Goal: Task Accomplishment & Management: Use online tool/utility

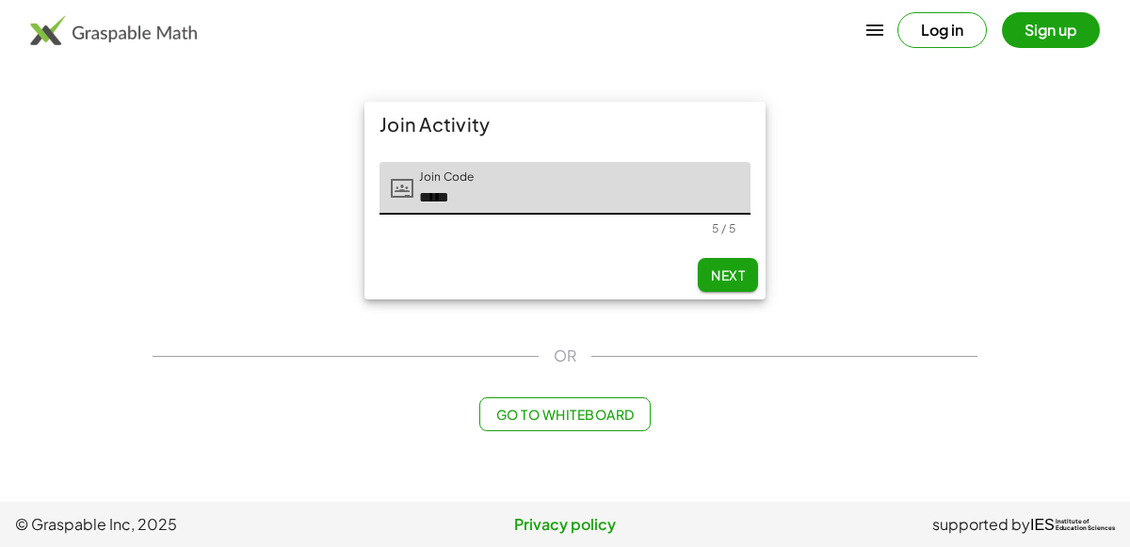
type input "*****"
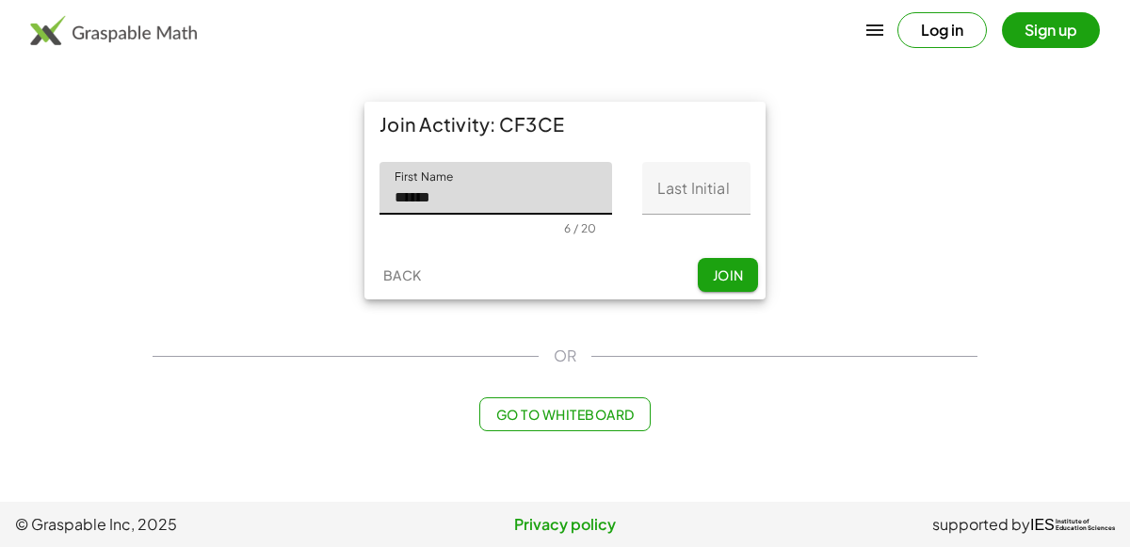
type input "******"
click at [718, 185] on input "Last Initial" at bounding box center [696, 188] width 108 height 53
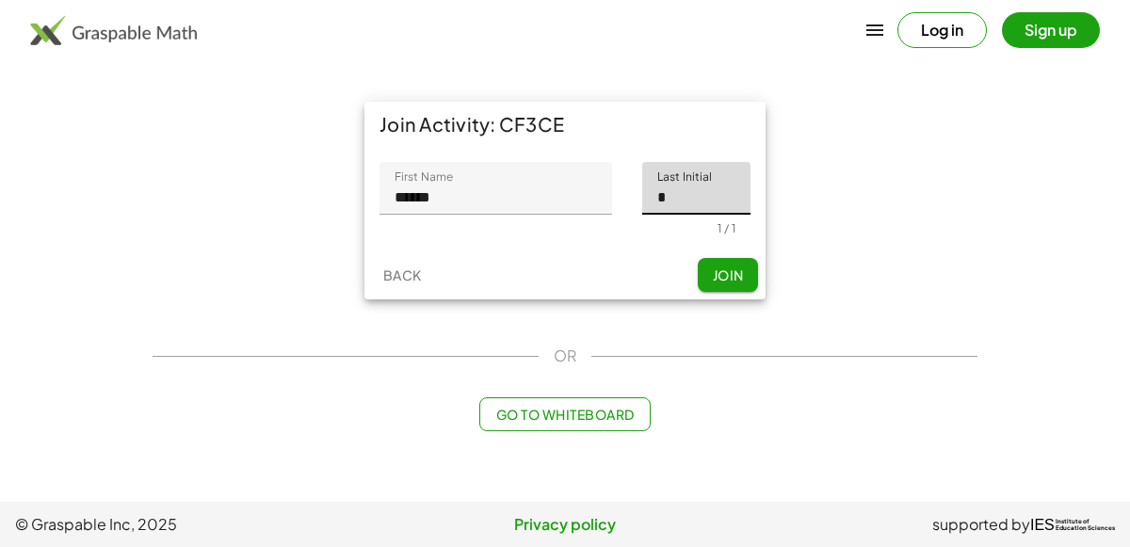
type input "*"
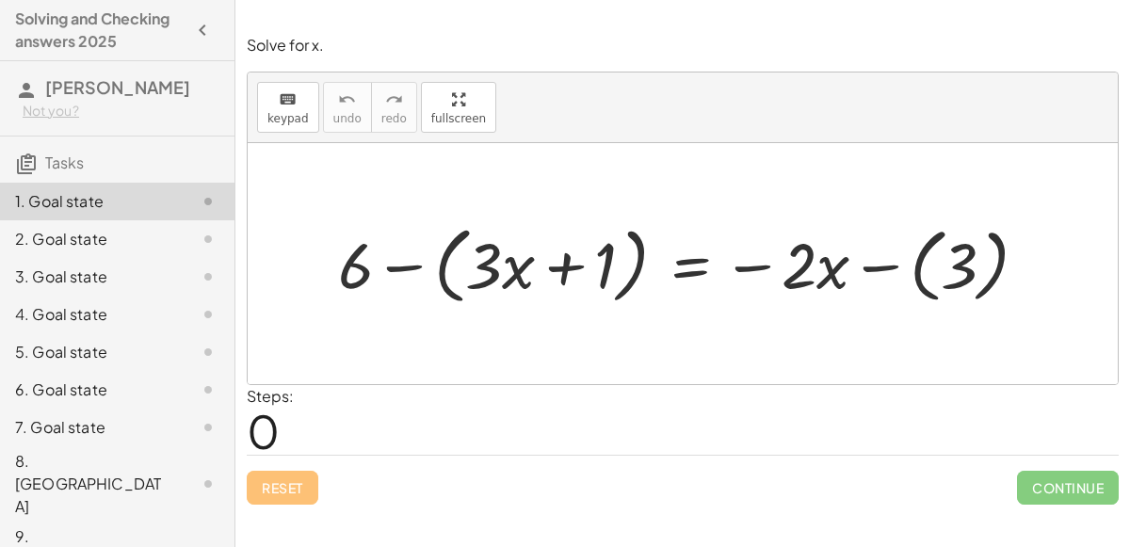
click at [393, 264] on div at bounding box center [690, 263] width 723 height 93
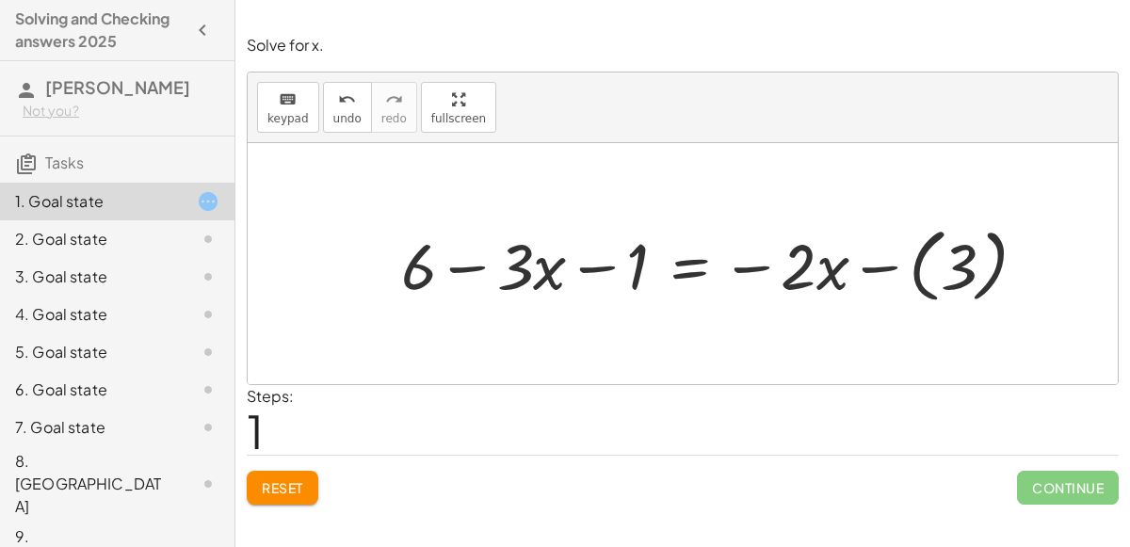
click at [877, 267] on div at bounding box center [722, 263] width 660 height 90
click at [693, 260] on div at bounding box center [690, 263] width 596 height 84
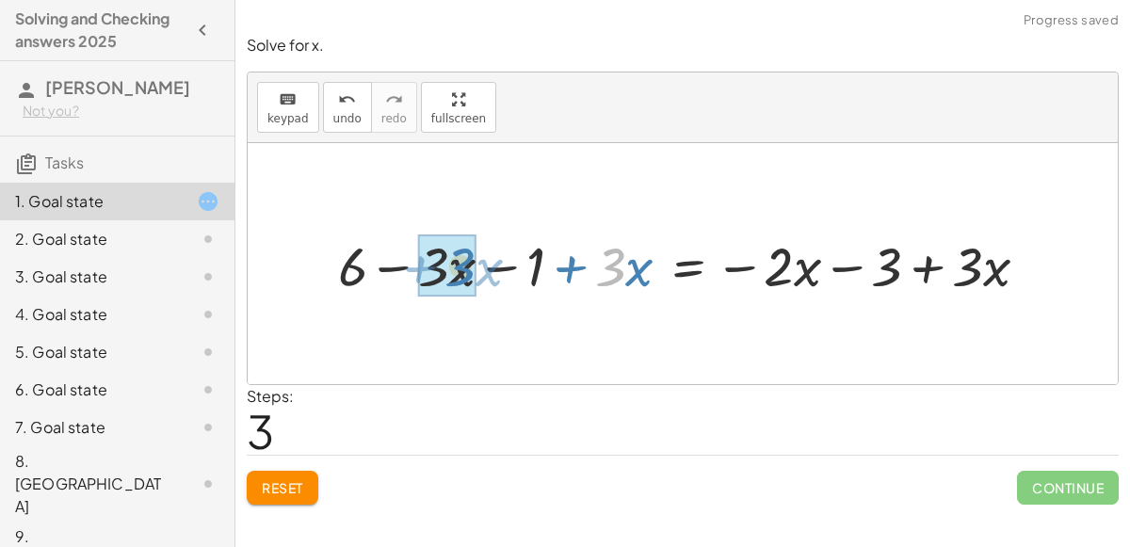
drag, startPoint x: 622, startPoint y: 257, endPoint x: 457, endPoint y: 256, distance: 165.7
click at [457, 256] on div at bounding box center [691, 264] width 724 height 72
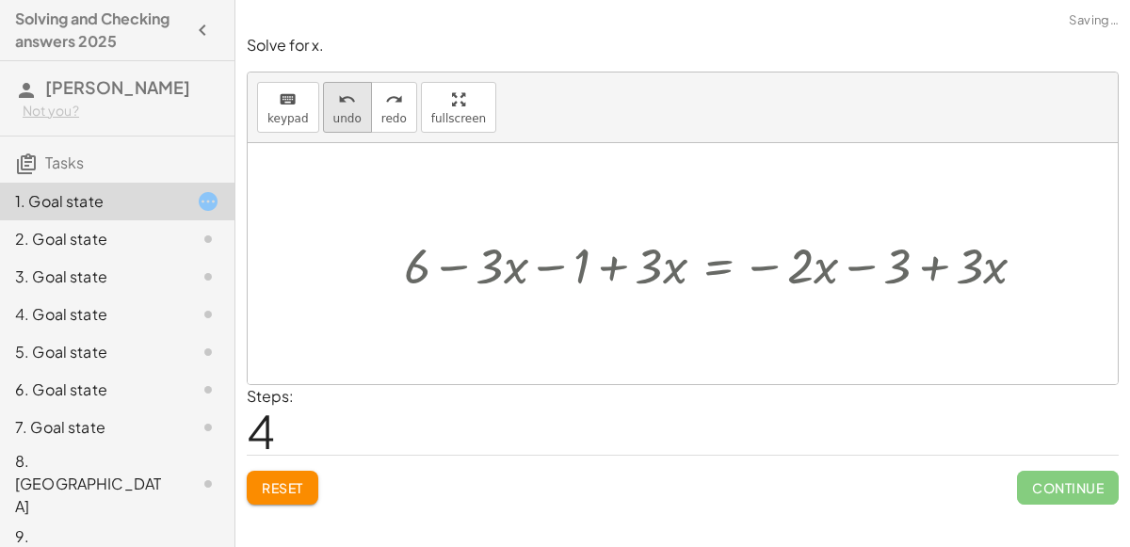
click at [338, 124] on button "undo undo" at bounding box center [347, 107] width 49 height 51
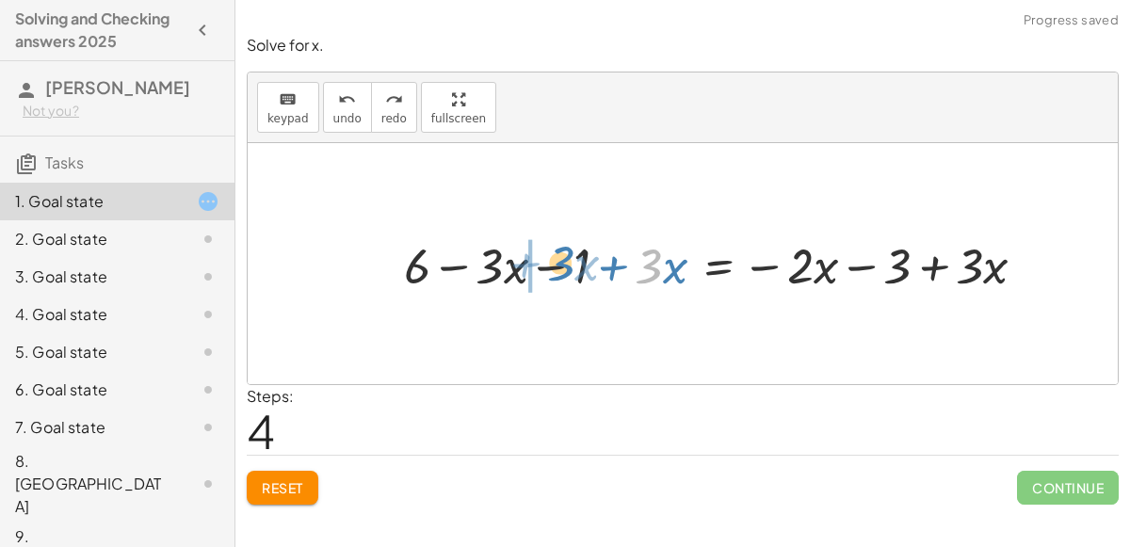
drag, startPoint x: 655, startPoint y: 267, endPoint x: 566, endPoint y: 265, distance: 89.5
click at [566, 265] on div at bounding box center [722, 263] width 656 height 65
click at [567, 265] on div at bounding box center [722, 263] width 656 height 65
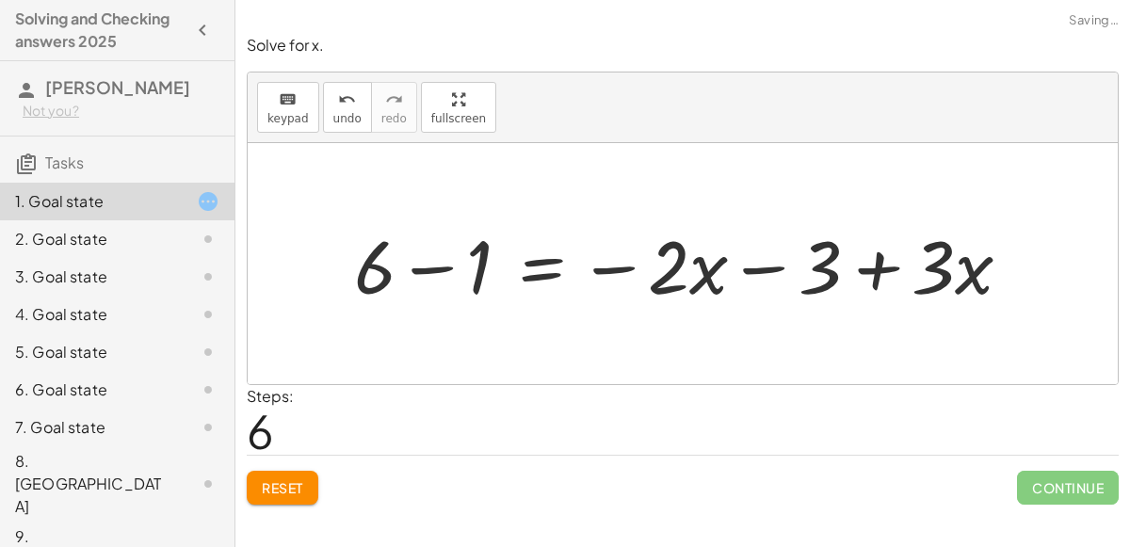
click at [877, 267] on div at bounding box center [690, 264] width 691 height 97
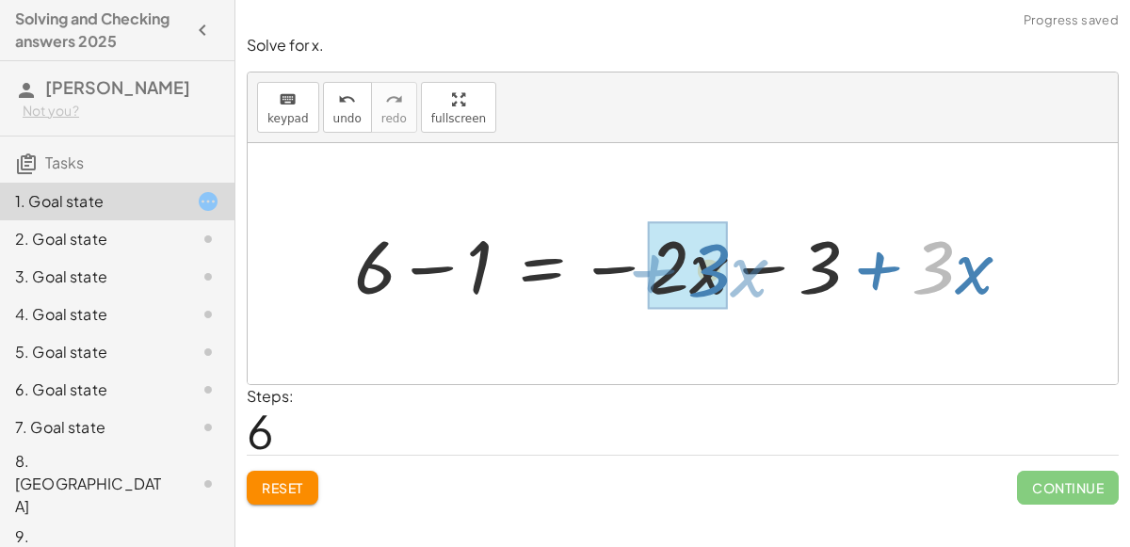
drag, startPoint x: 948, startPoint y: 263, endPoint x: 722, endPoint y: 265, distance: 226.0
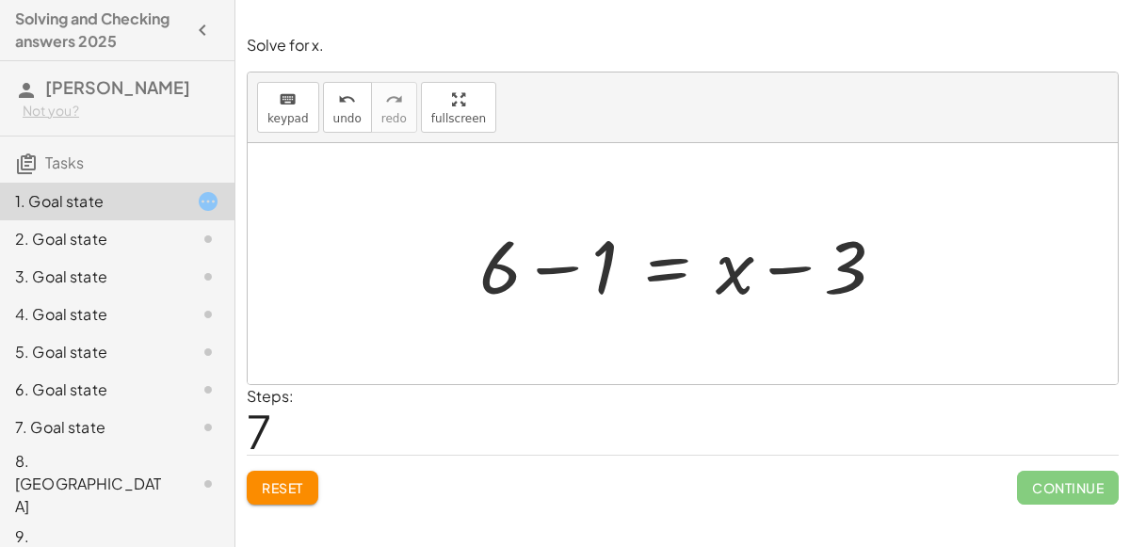
click at [559, 266] on div at bounding box center [690, 264] width 440 height 97
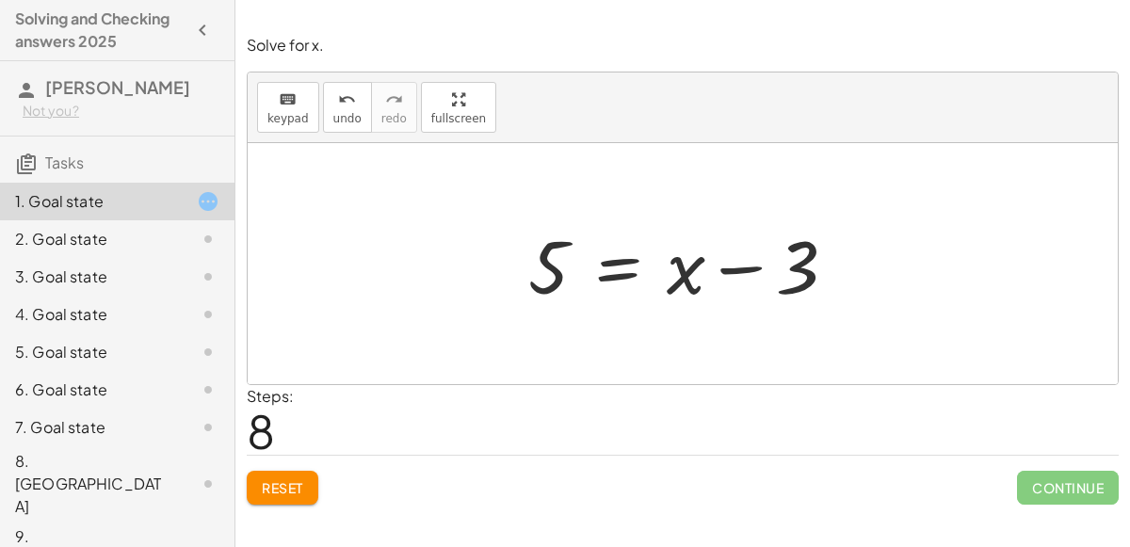
click at [637, 274] on div at bounding box center [690, 264] width 342 height 97
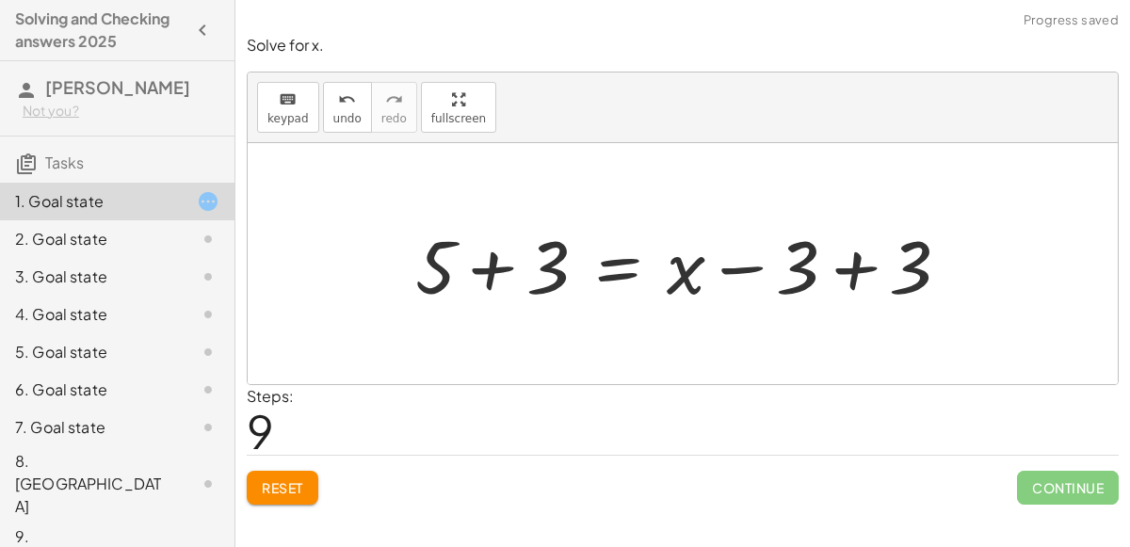
click at [491, 270] on div at bounding box center [690, 264] width 569 height 97
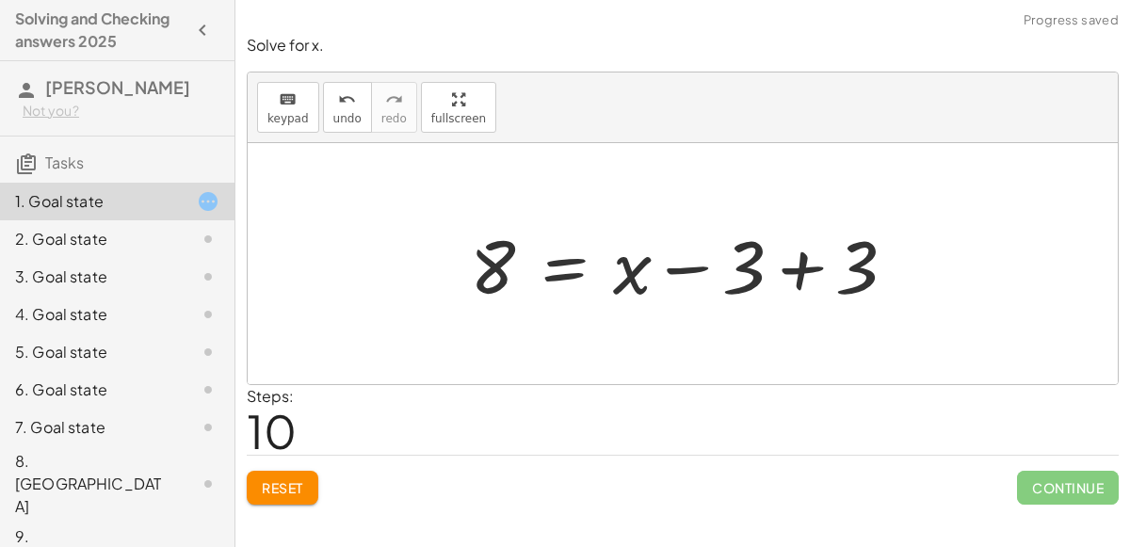
click at [793, 265] on div at bounding box center [690, 264] width 460 height 97
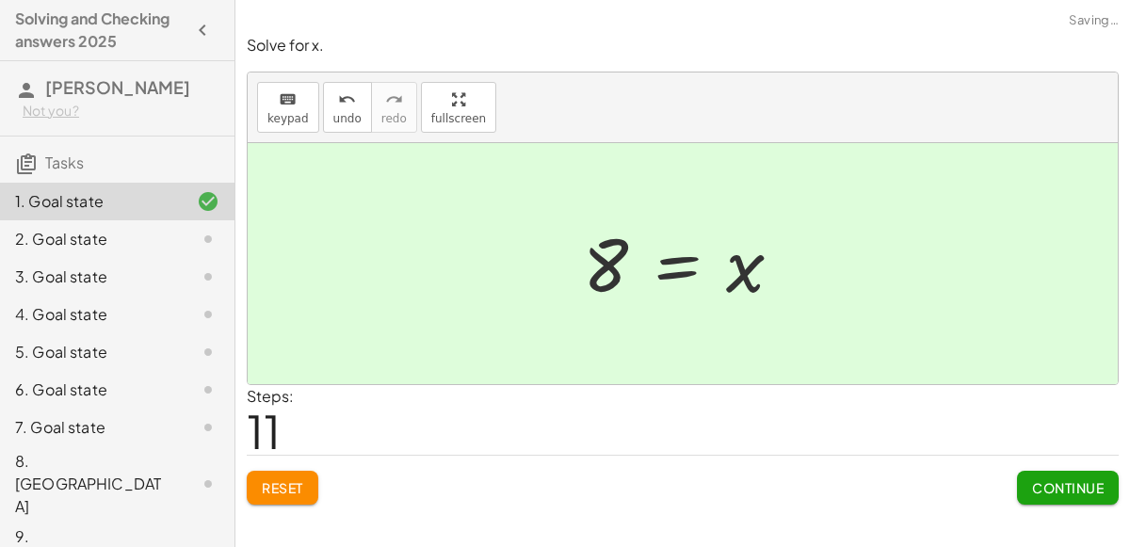
click at [1046, 493] on button "Continue" at bounding box center [1068, 488] width 102 height 34
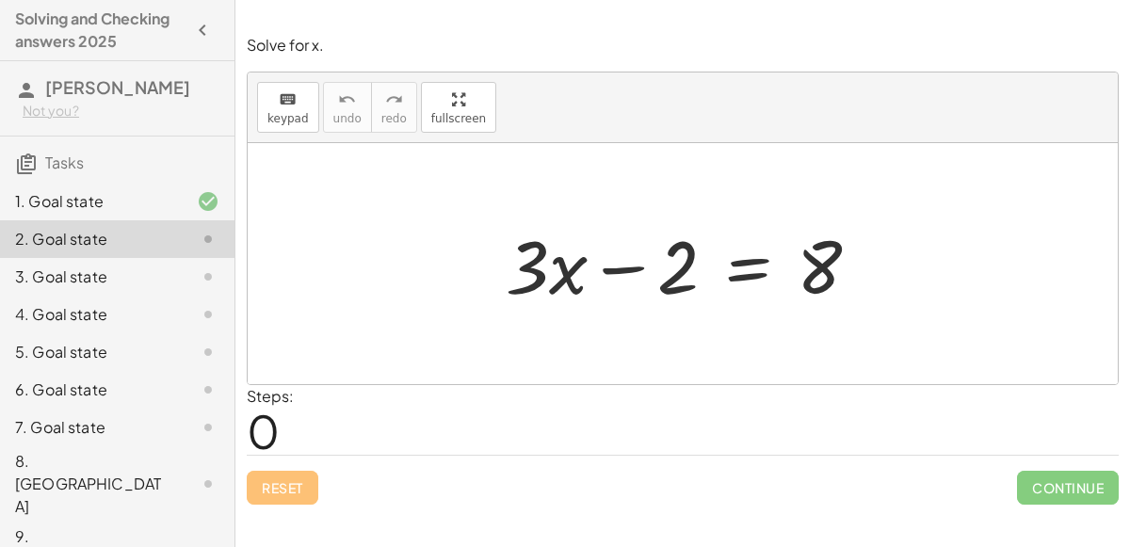
click at [740, 263] on div at bounding box center [690, 264] width 388 height 97
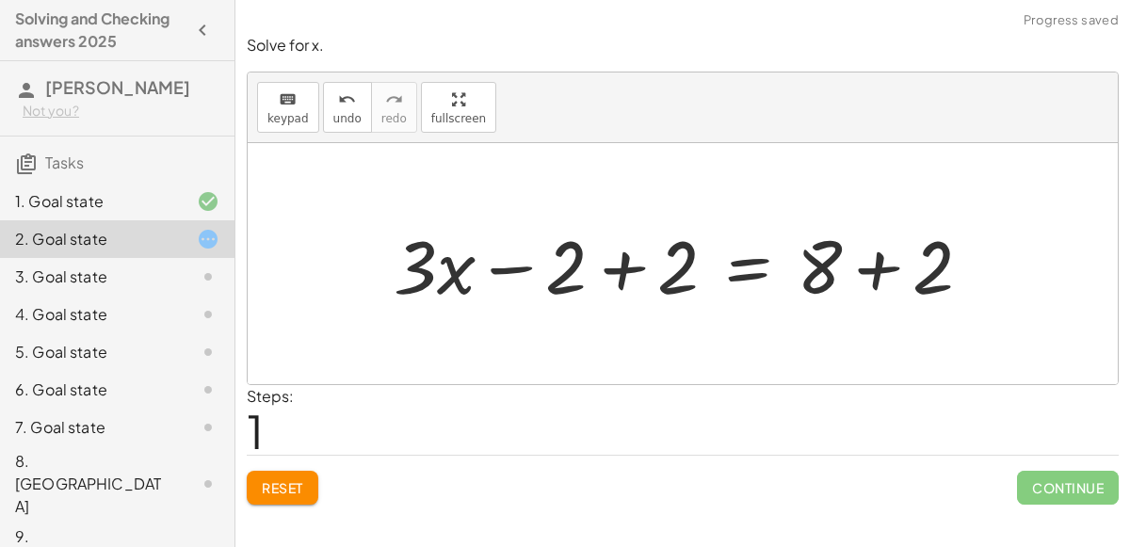
click at [626, 271] on div at bounding box center [690, 264] width 612 height 97
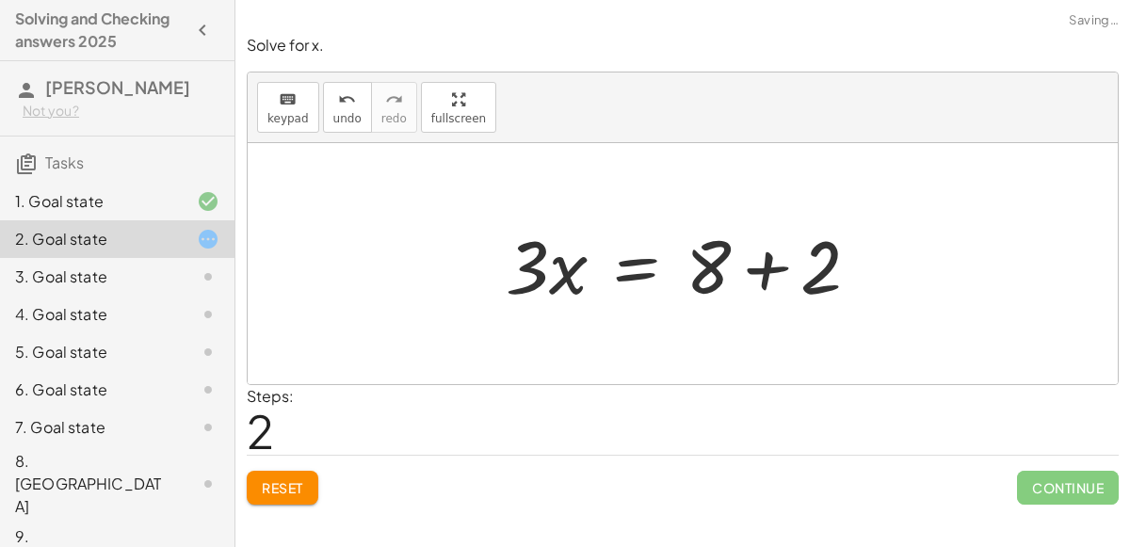
click at [761, 270] on div at bounding box center [690, 264] width 388 height 97
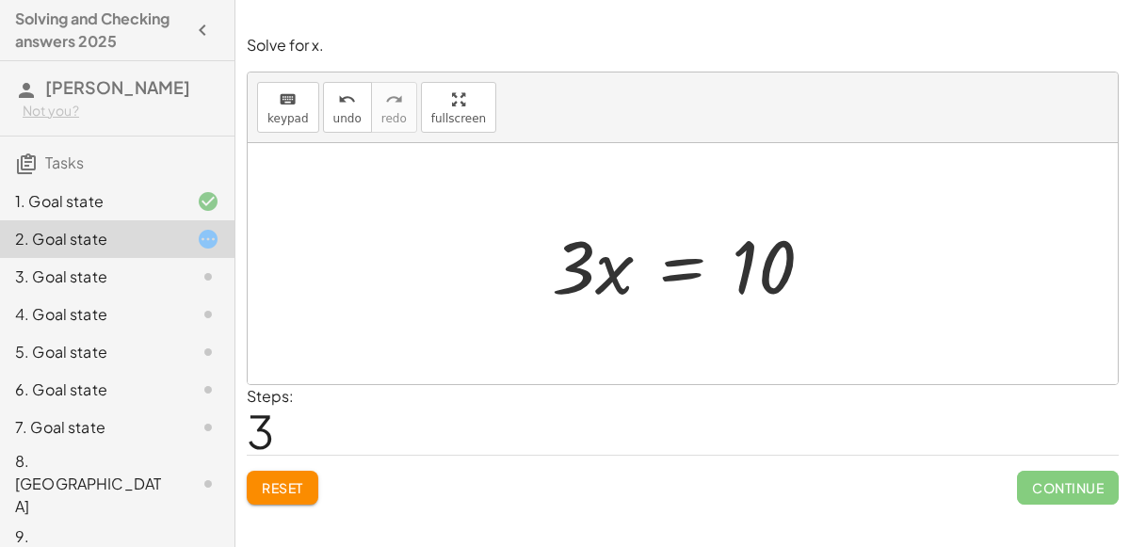
click at [673, 255] on div at bounding box center [689, 264] width 295 height 97
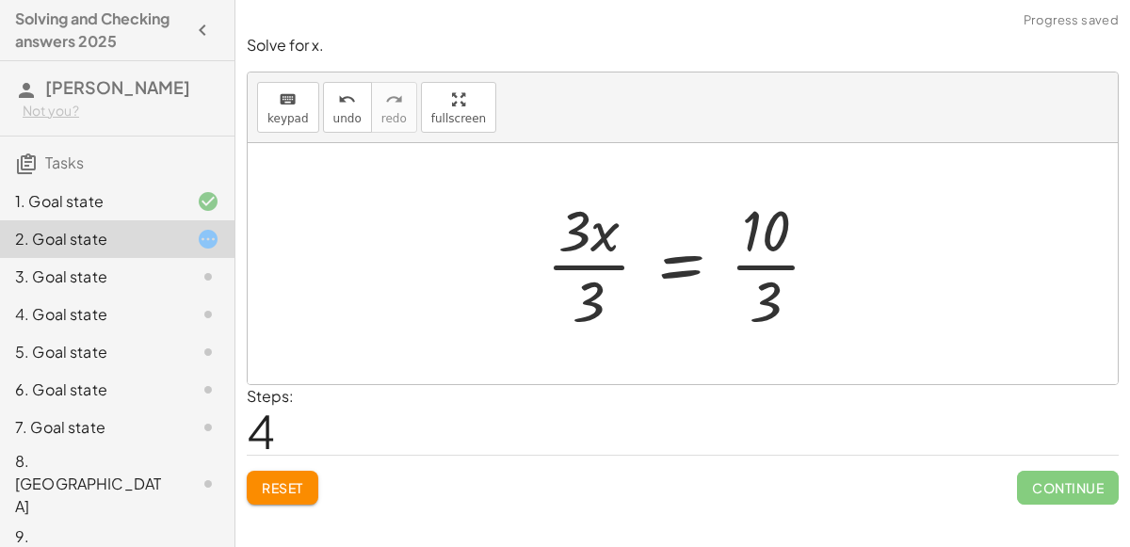
click at [575, 257] on div at bounding box center [691, 263] width 308 height 145
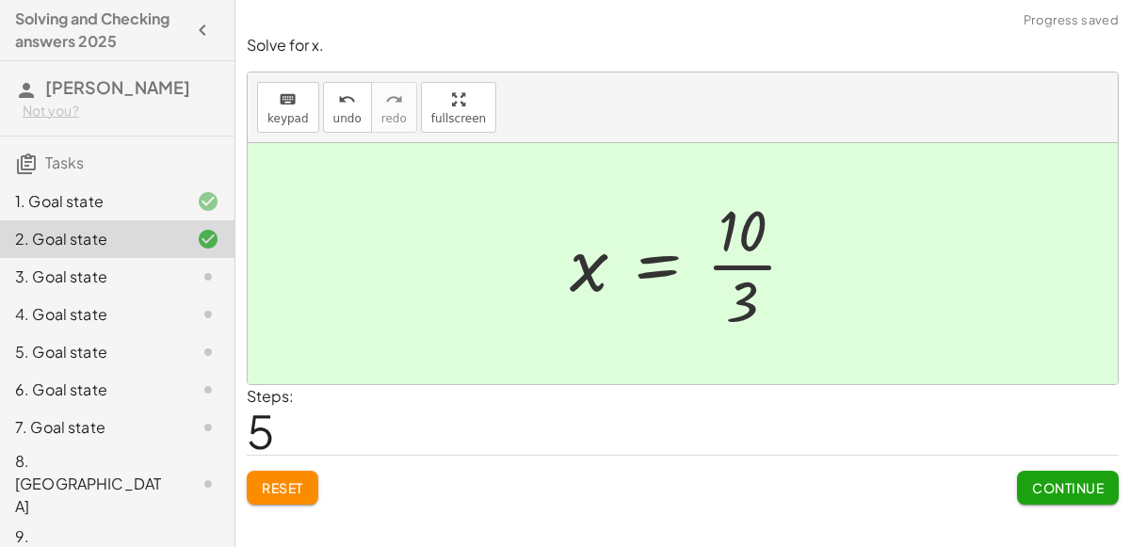
click at [1046, 486] on span "Continue" at bounding box center [1068, 487] width 72 height 17
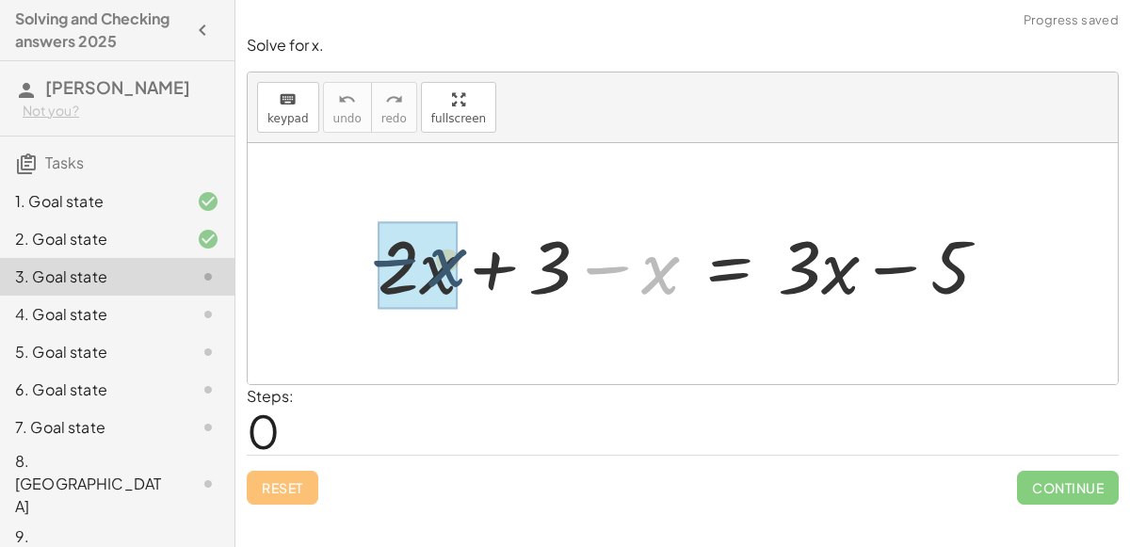
drag, startPoint x: 659, startPoint y: 265, endPoint x: 446, endPoint y: 258, distance: 212.9
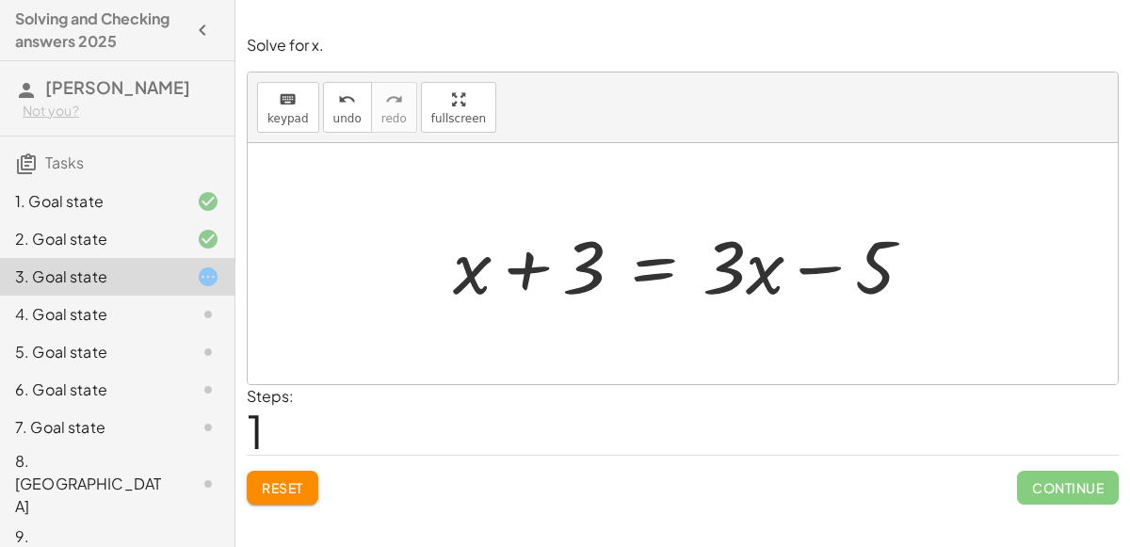
click at [654, 266] on div at bounding box center [690, 264] width 494 height 97
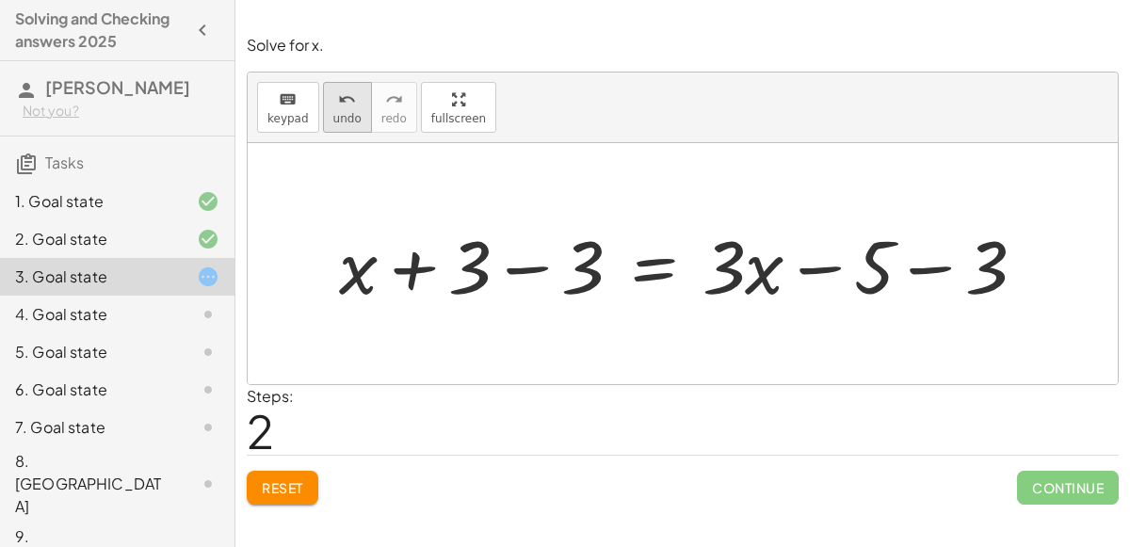
click at [333, 107] on div "undo" at bounding box center [347, 99] width 28 height 23
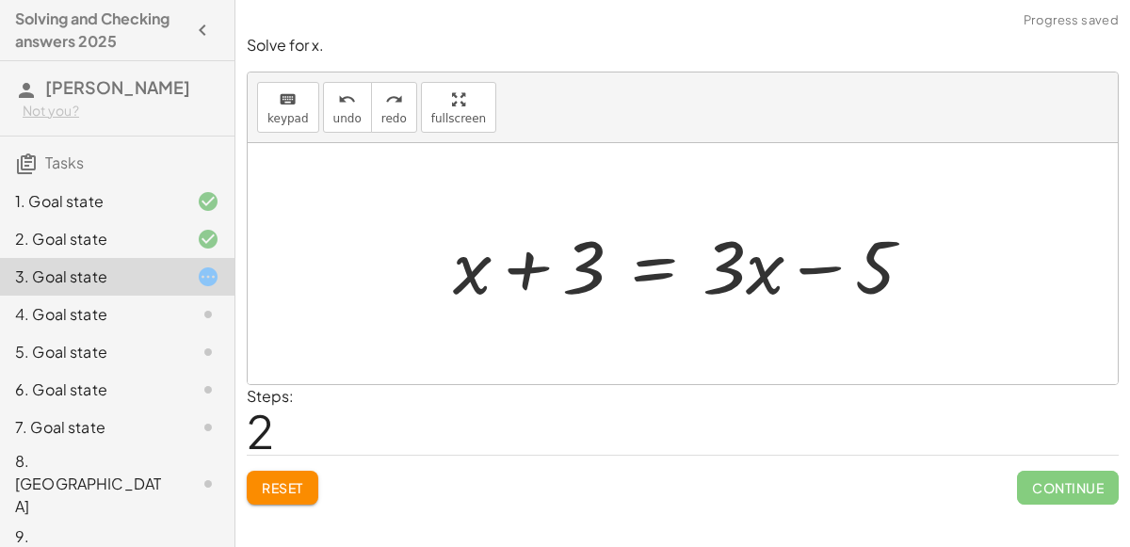
click at [665, 263] on div at bounding box center [690, 264] width 494 height 97
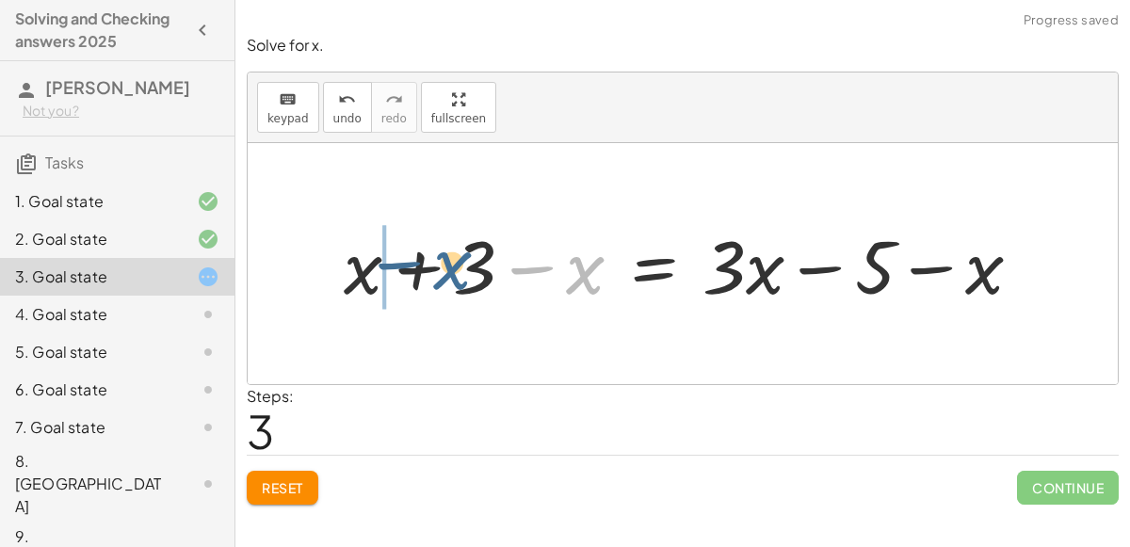
drag, startPoint x: 573, startPoint y: 269, endPoint x: 433, endPoint y: 265, distance: 140.4
click at [433, 265] on div at bounding box center [690, 264] width 712 height 97
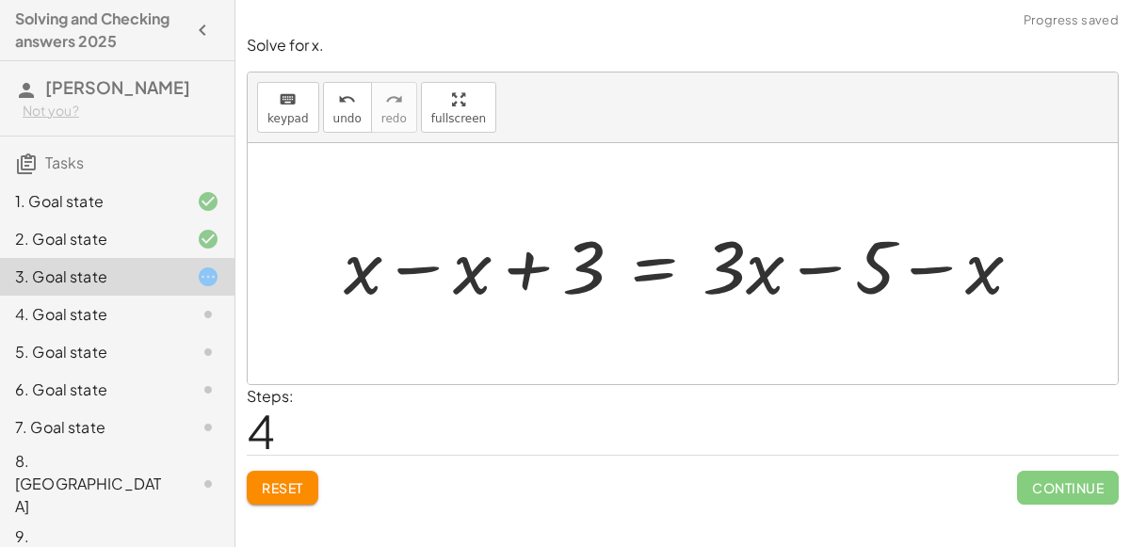
click at [432, 260] on div at bounding box center [690, 264] width 712 height 97
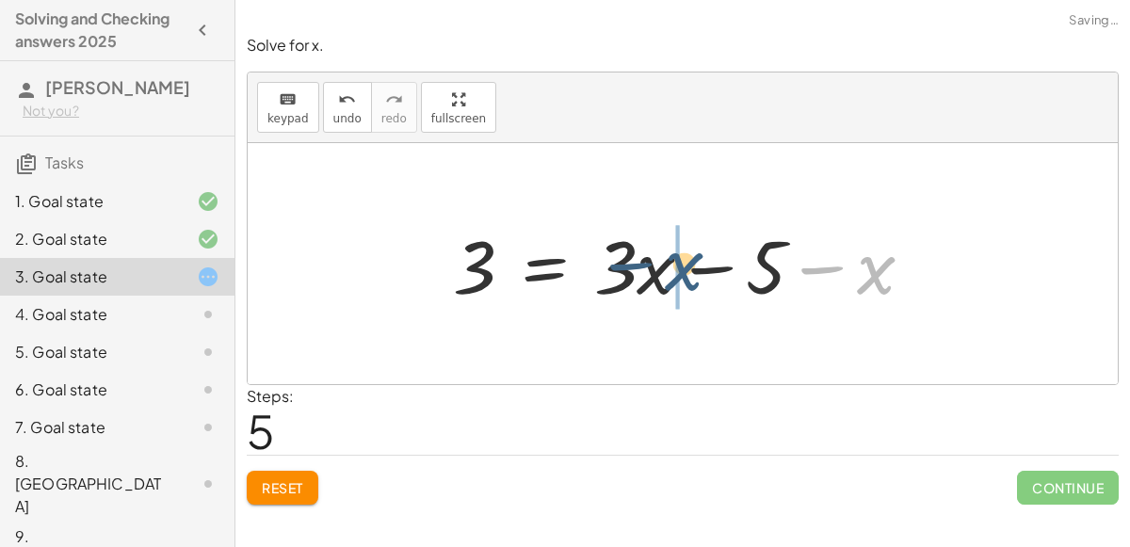
drag, startPoint x: 871, startPoint y: 271, endPoint x: 674, endPoint y: 267, distance: 196.8
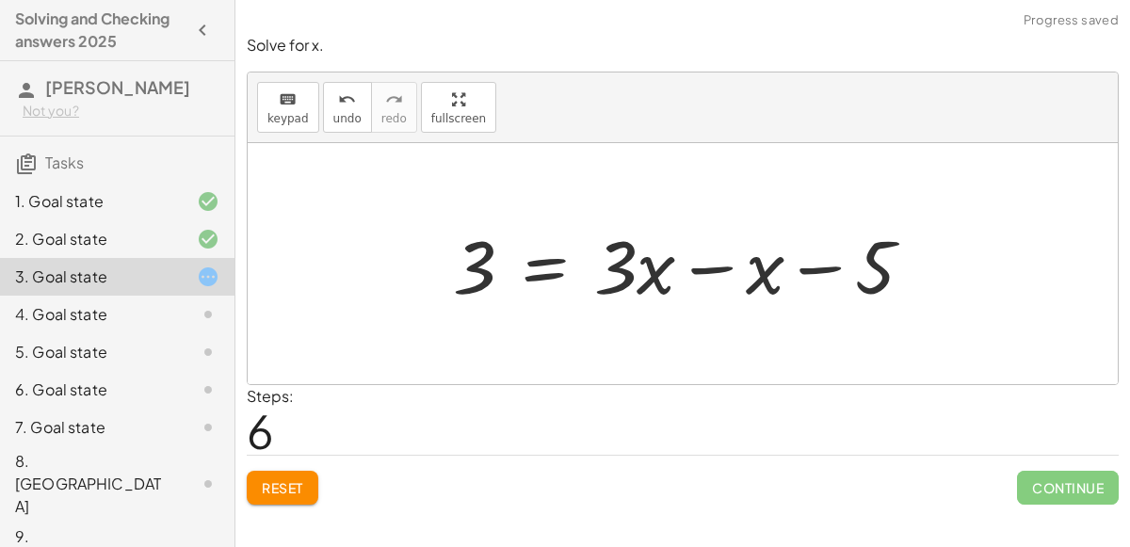
click at [696, 263] on div at bounding box center [690, 264] width 494 height 97
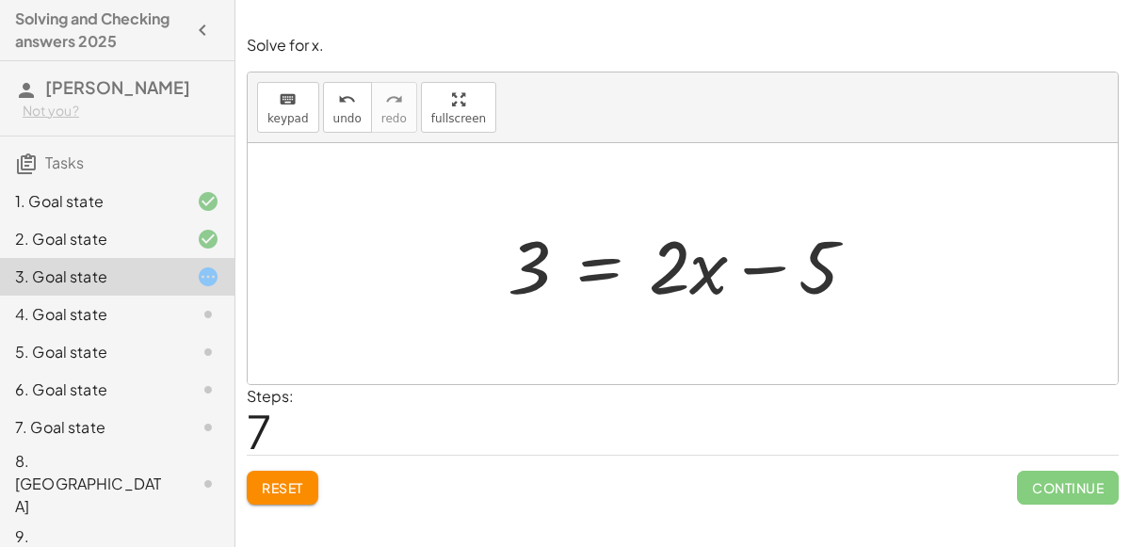
click at [603, 266] on div at bounding box center [689, 264] width 383 height 97
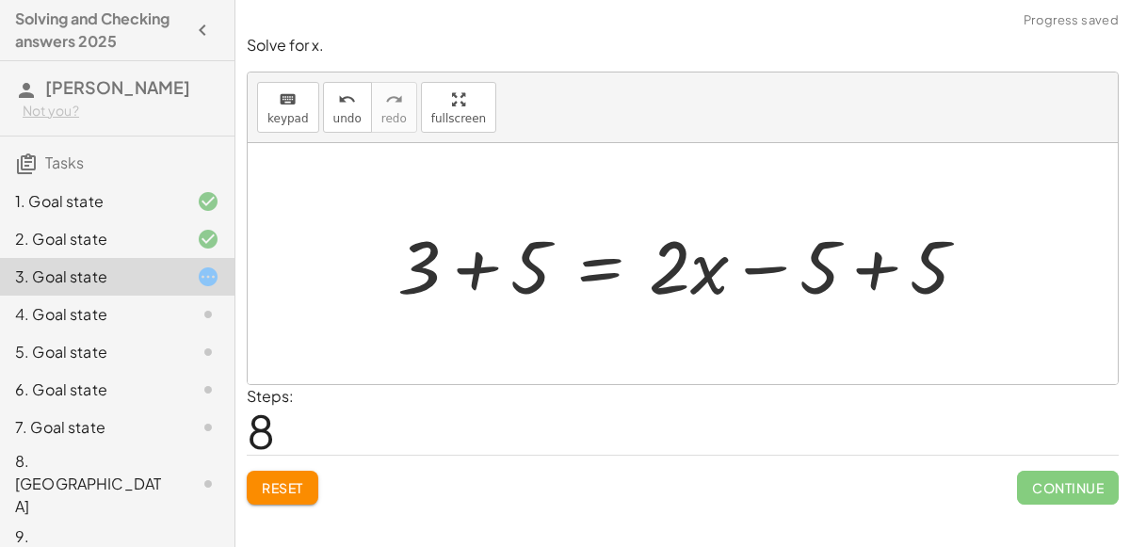
click at [881, 265] on div at bounding box center [690, 264] width 604 height 97
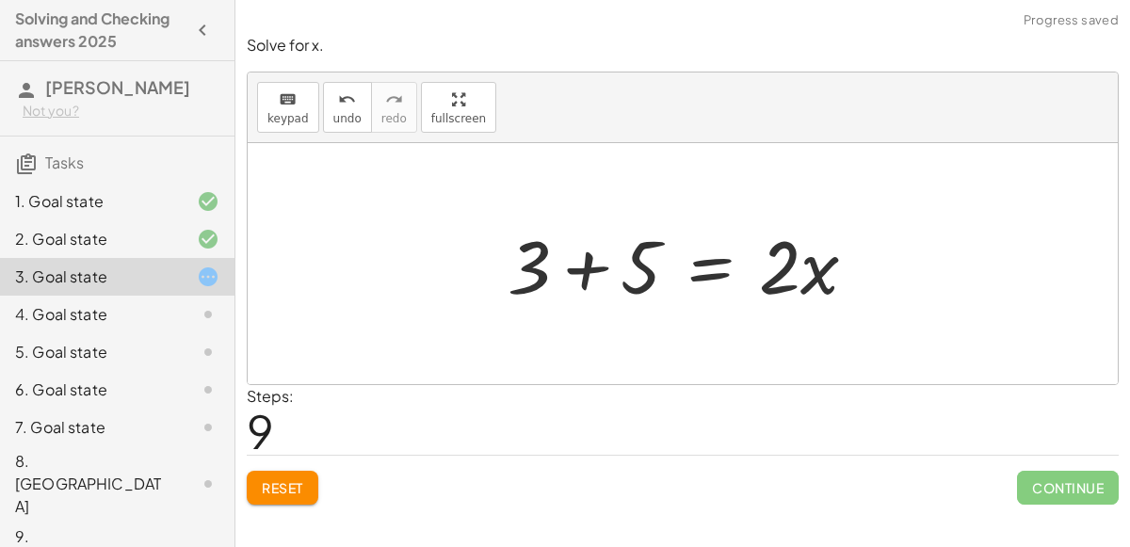
click at [584, 263] on div at bounding box center [689, 264] width 383 height 97
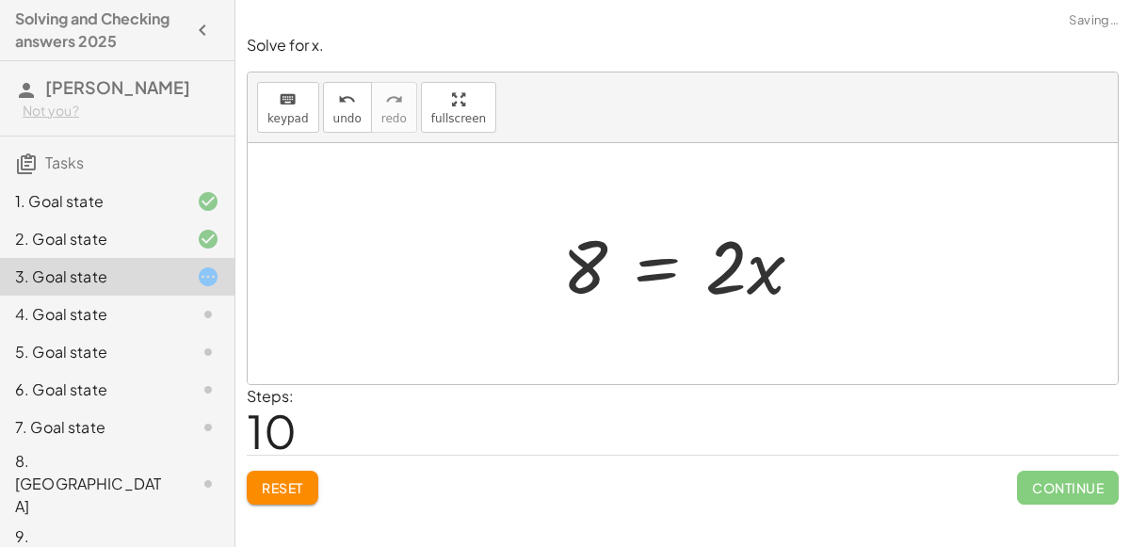
click at [650, 266] on div at bounding box center [690, 264] width 275 height 97
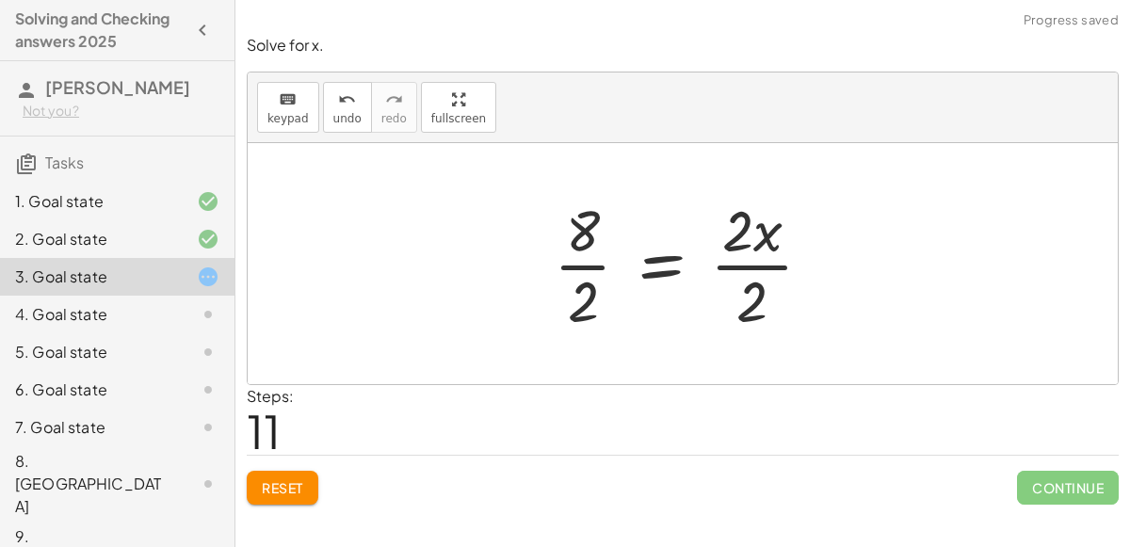
click at [722, 265] on div at bounding box center [690, 263] width 293 height 145
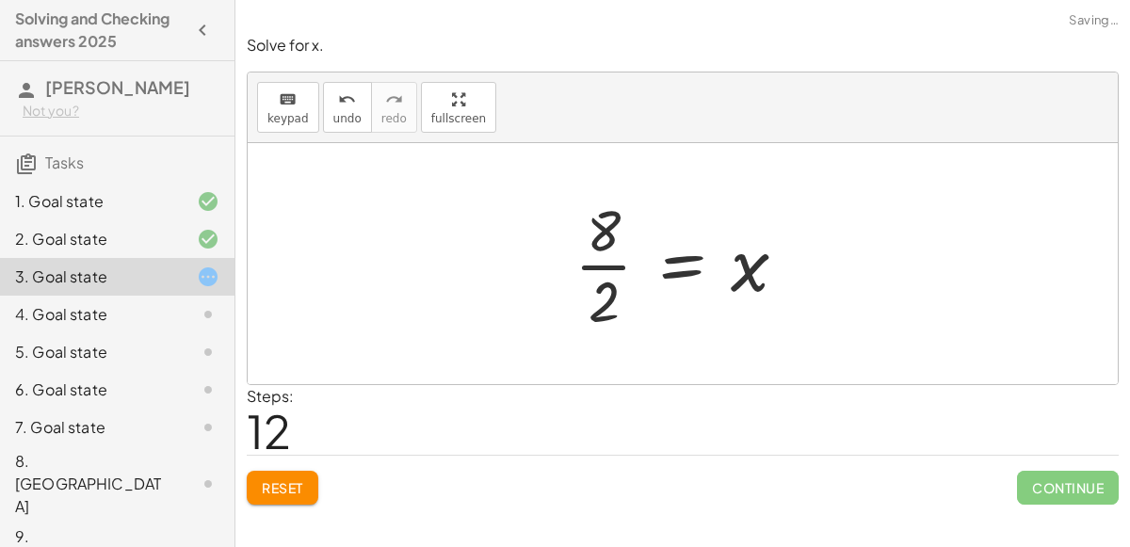
click at [600, 266] on div at bounding box center [688, 263] width 247 height 145
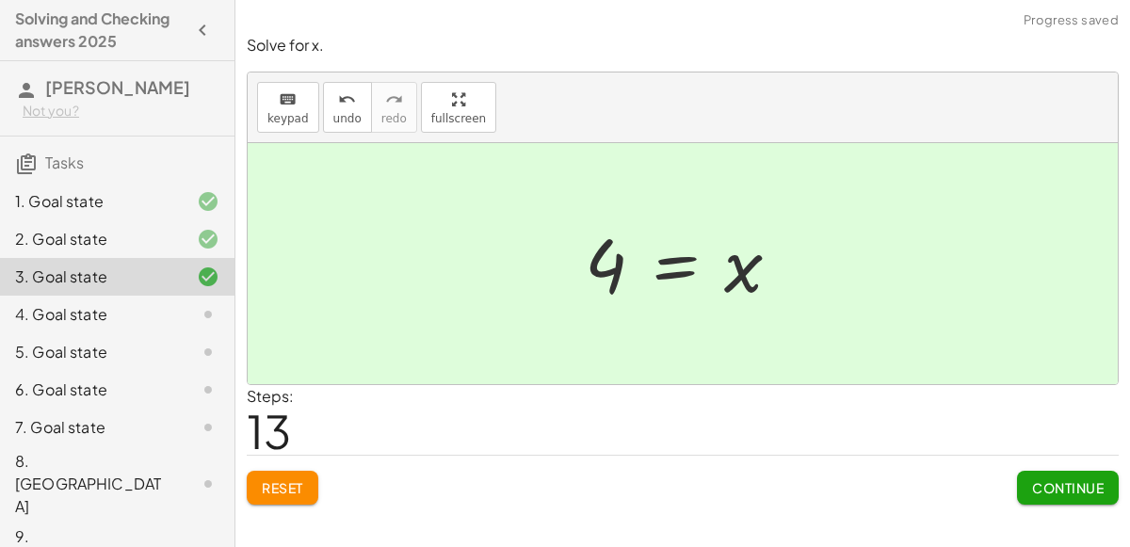
click at [1047, 479] on span "Continue" at bounding box center [1068, 487] width 72 height 17
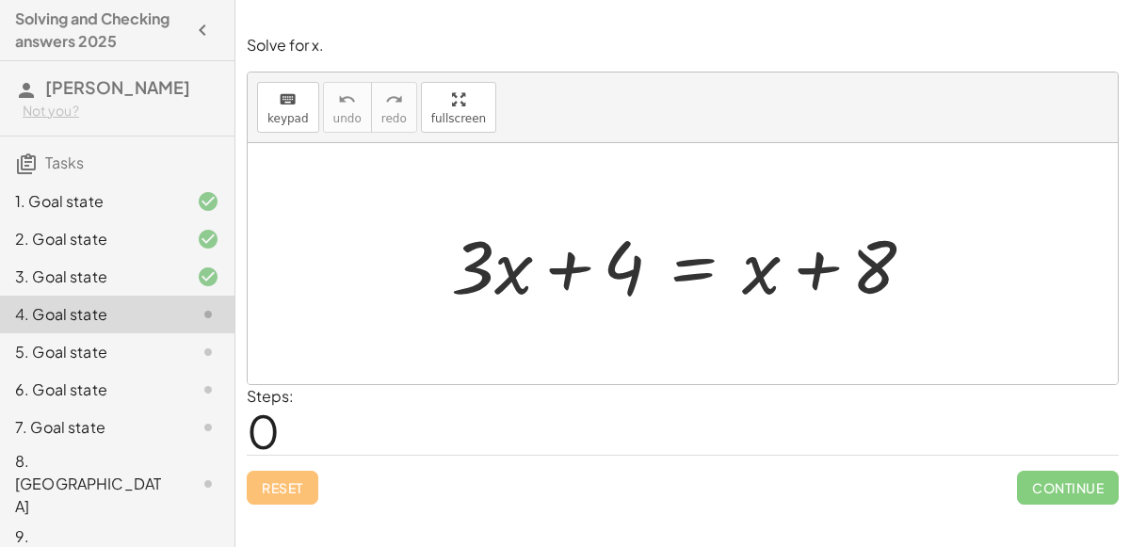
click at [688, 266] on div at bounding box center [690, 264] width 497 height 97
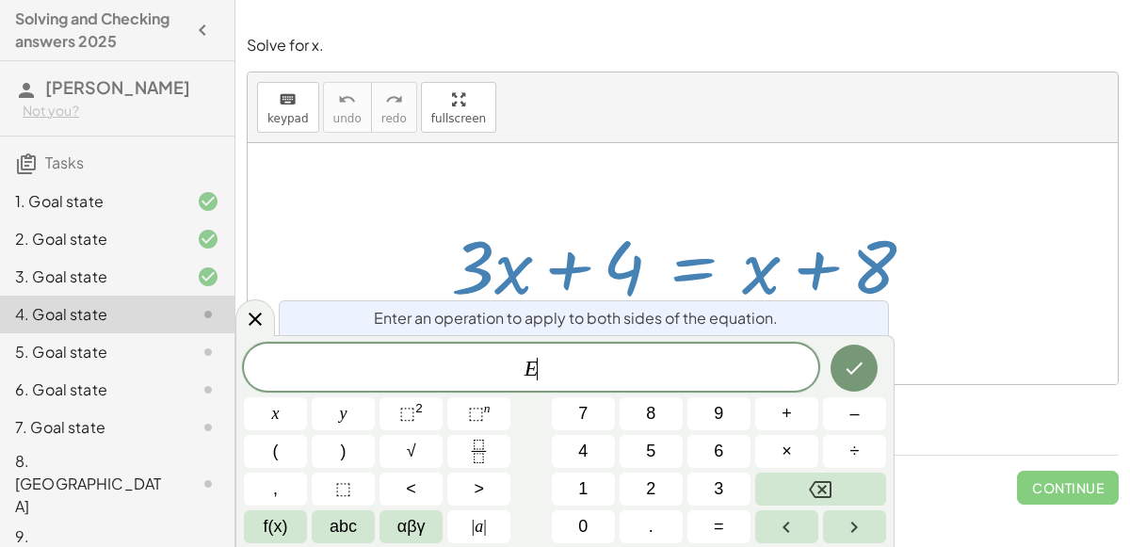
click at [0, 0] on div "Solve for x. keyboard keypad undo undo redo redo fullscreen + · 3 · x + 4 = + x…" at bounding box center [0, 0] width 0 height 0
click at [514, 219] on div at bounding box center [690, 264] width 497 height 97
click at [258, 311] on icon at bounding box center [255, 319] width 23 height 23
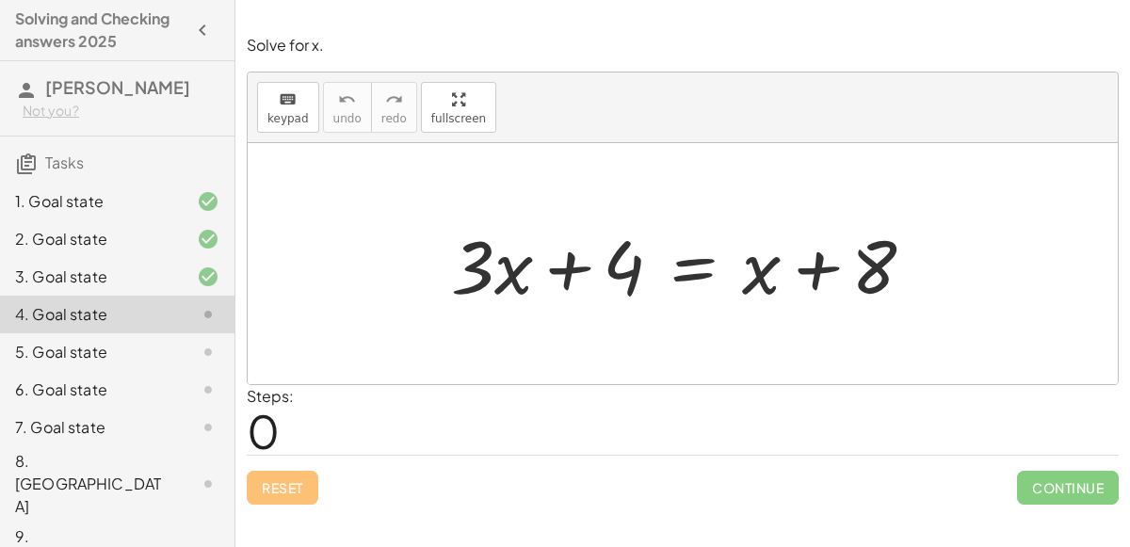
click at [699, 274] on div at bounding box center [690, 264] width 497 height 97
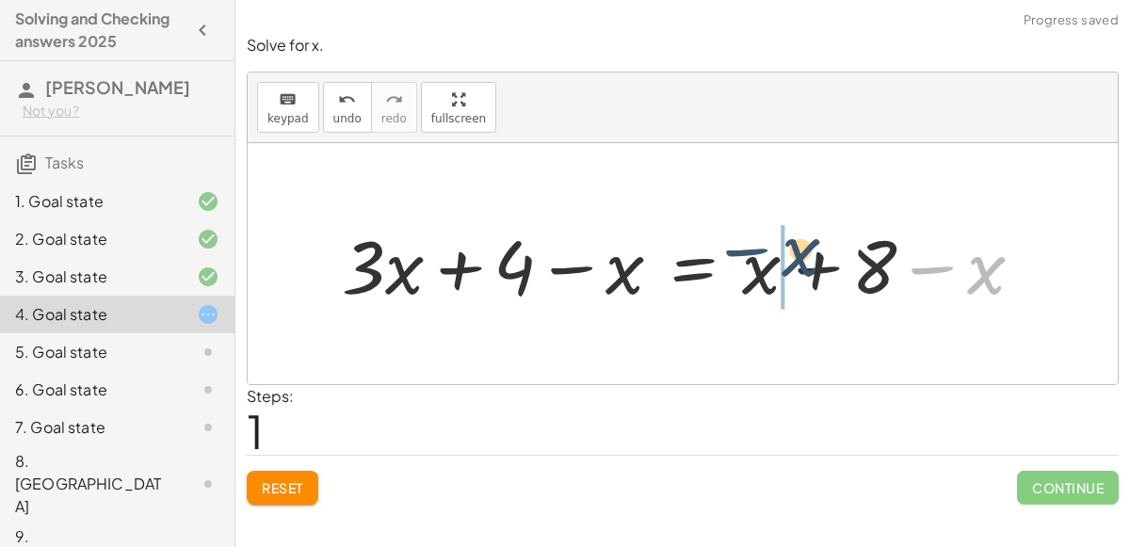
drag, startPoint x: 928, startPoint y: 268, endPoint x: 740, endPoint y: 251, distance: 189.1
click at [740, 251] on div at bounding box center [690, 264] width 716 height 97
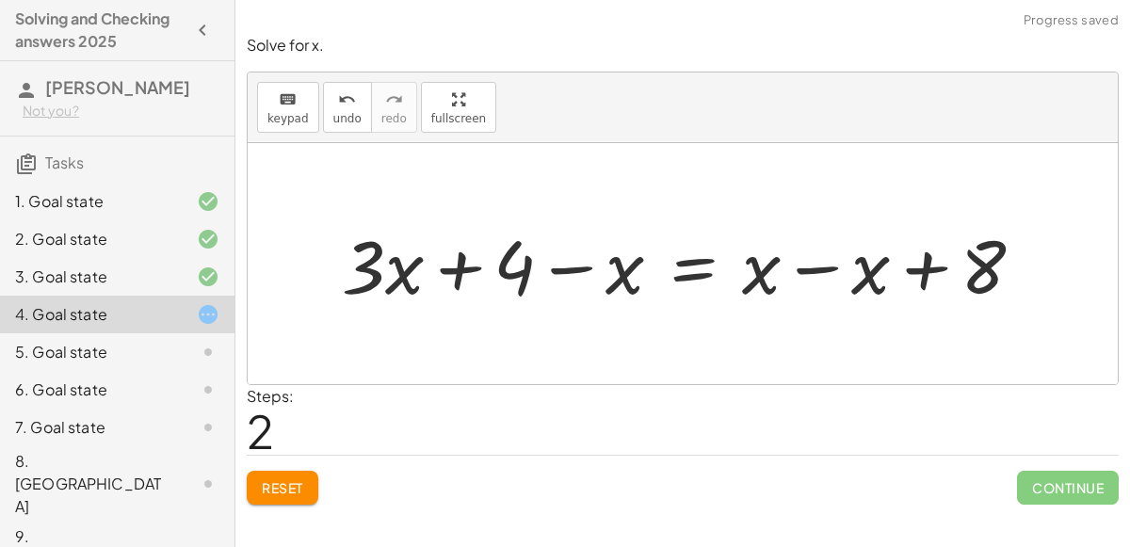
click at [810, 267] on div at bounding box center [690, 264] width 716 height 97
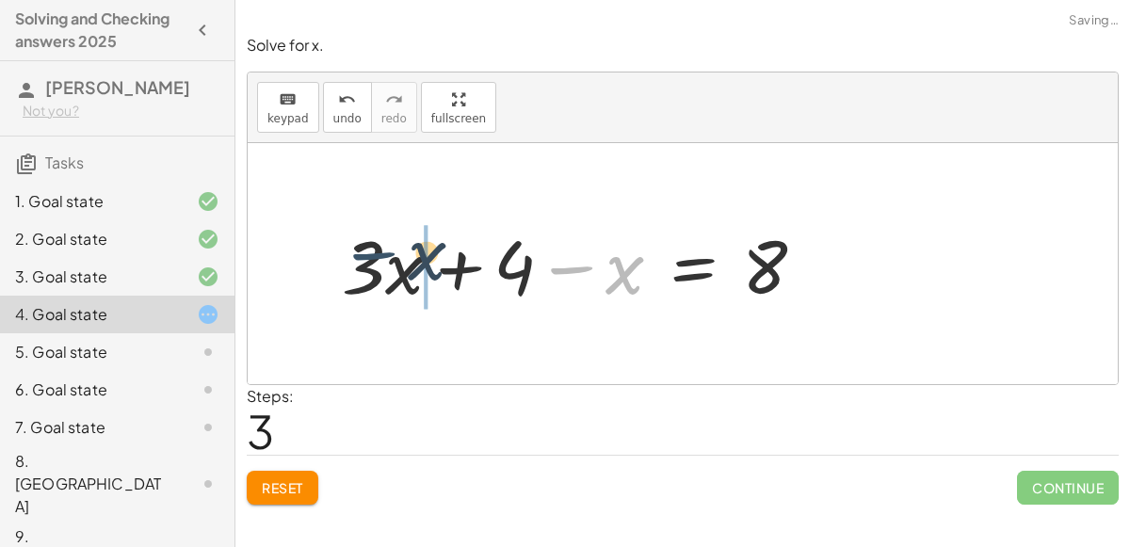
drag, startPoint x: 572, startPoint y: 266, endPoint x: 380, endPoint y: 257, distance: 192.3
click at [380, 257] on div at bounding box center [580, 264] width 497 height 97
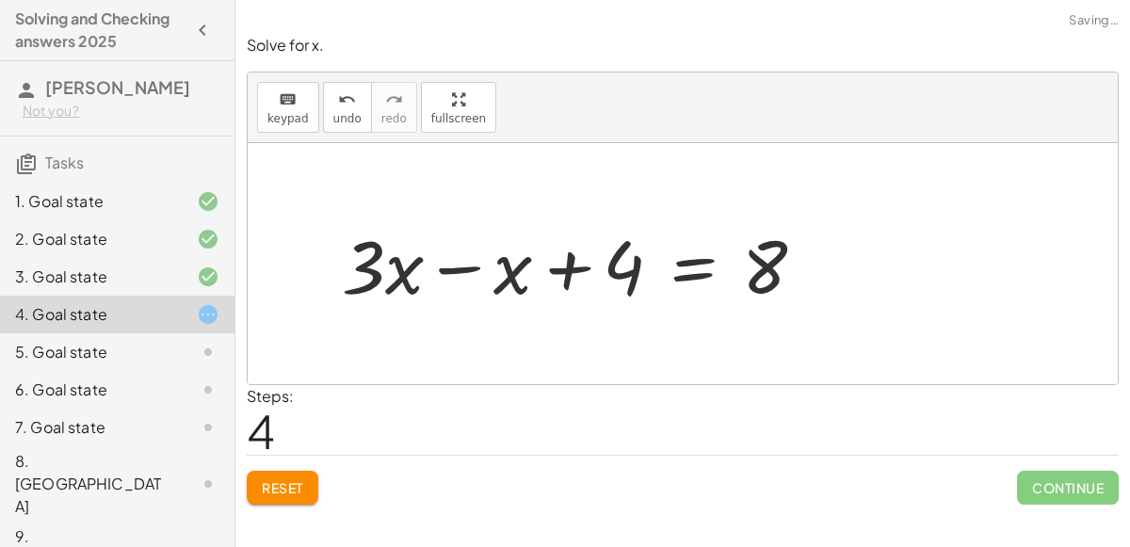
click at [449, 268] on div at bounding box center [580, 264] width 497 height 97
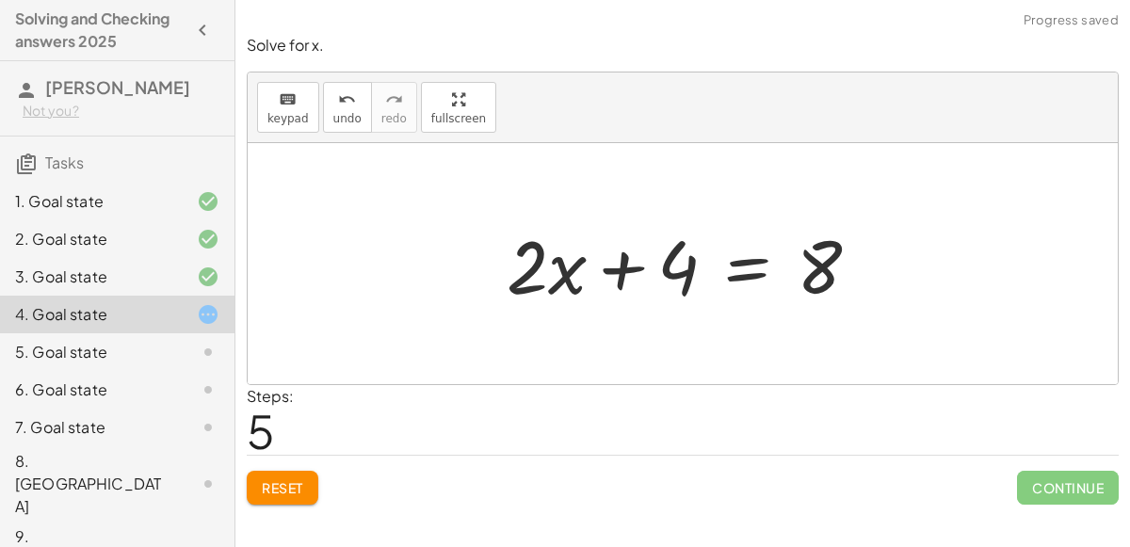
click at [736, 250] on div at bounding box center [690, 264] width 387 height 97
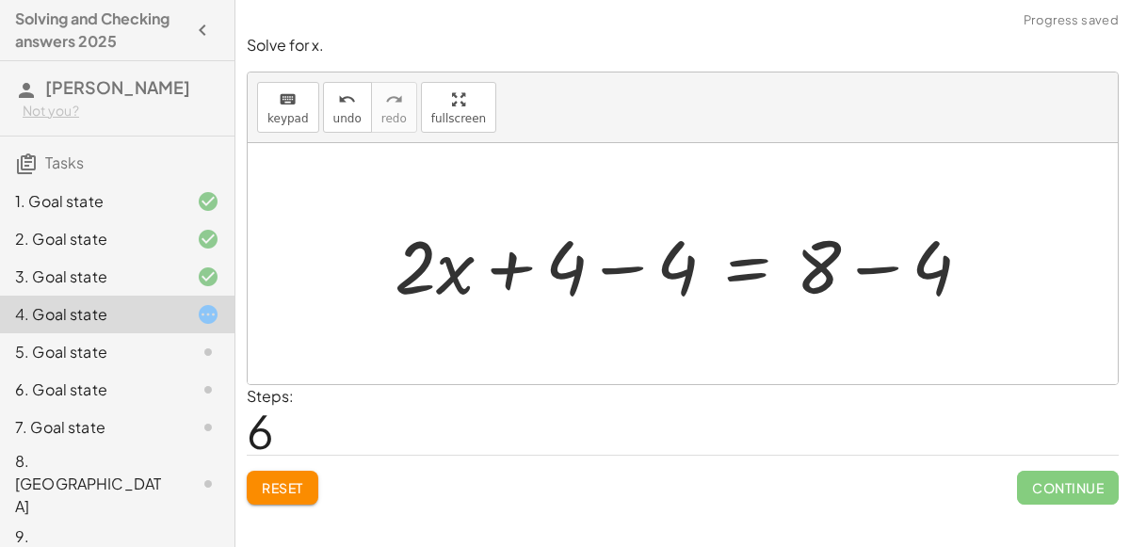
click at [619, 269] on div at bounding box center [690, 264] width 610 height 97
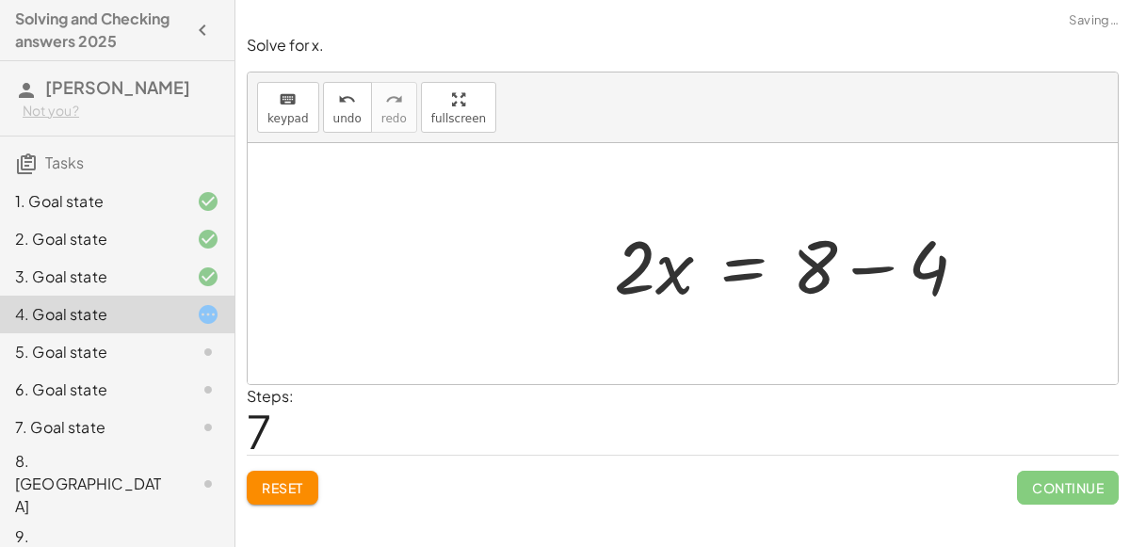
click at [873, 266] on div at bounding box center [797, 264] width 387 height 97
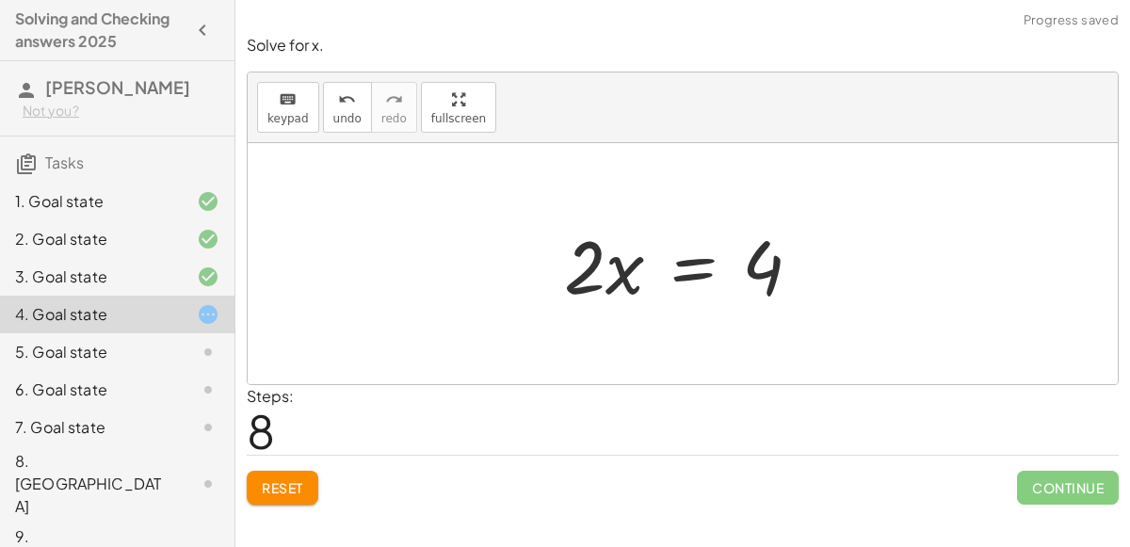
click at [701, 263] on div at bounding box center [690, 264] width 271 height 97
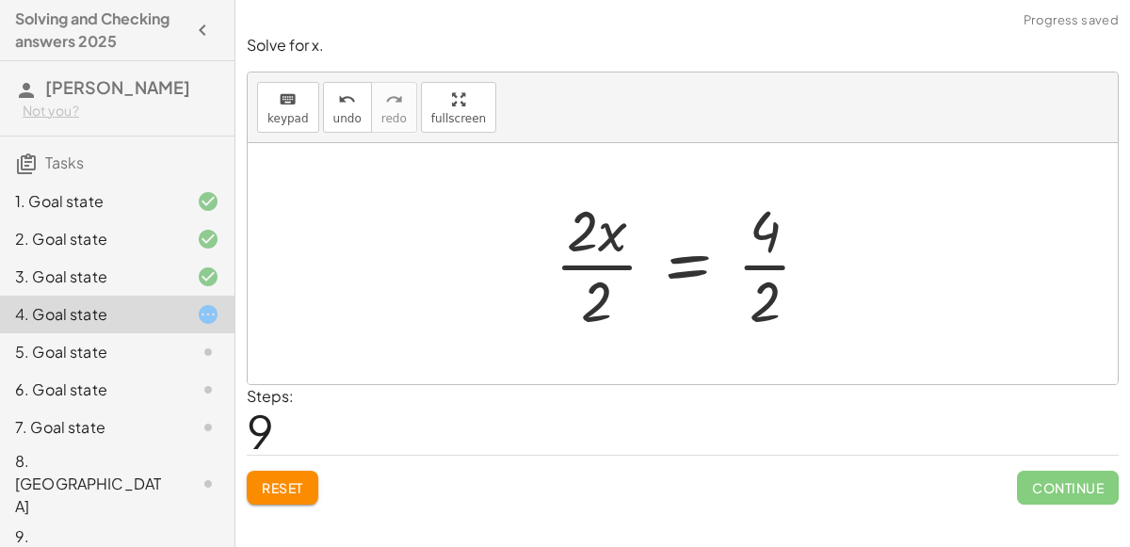
click at [764, 263] on div at bounding box center [690, 263] width 290 height 145
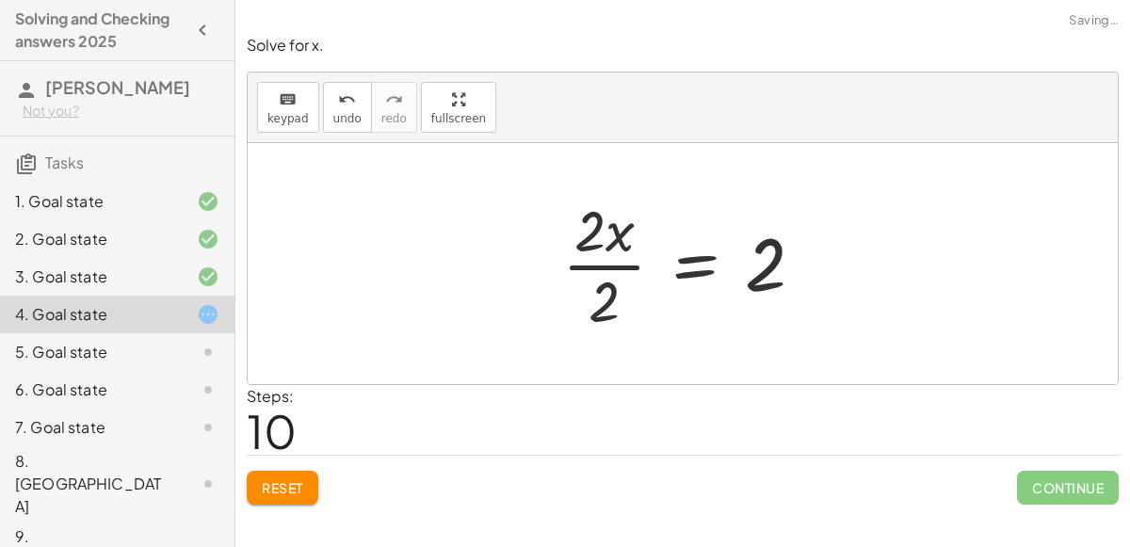
click at [583, 264] on div at bounding box center [691, 263] width 276 height 145
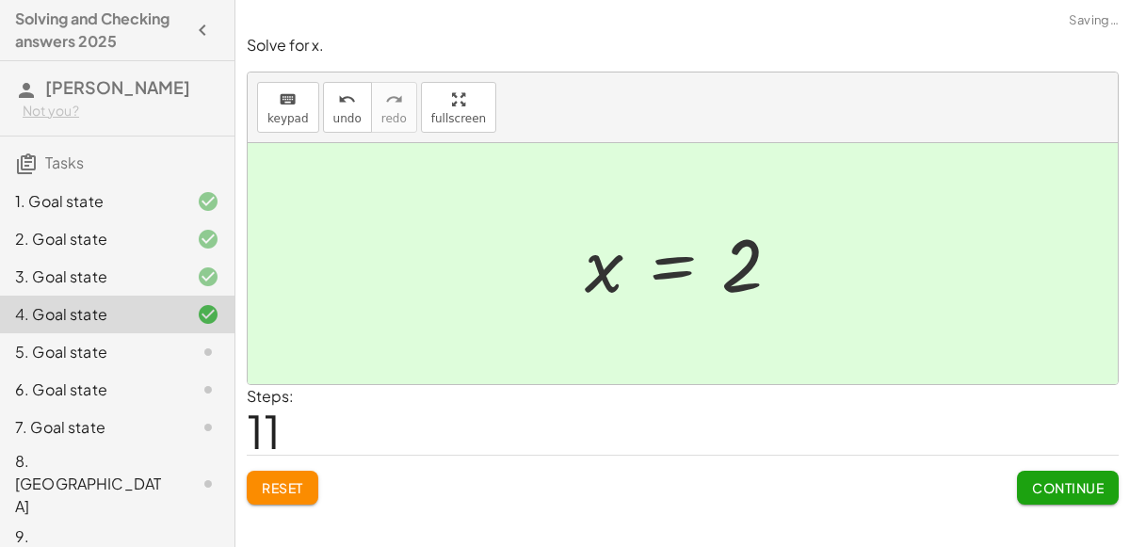
click at [1062, 488] on span "Continue" at bounding box center [1068, 487] width 72 height 17
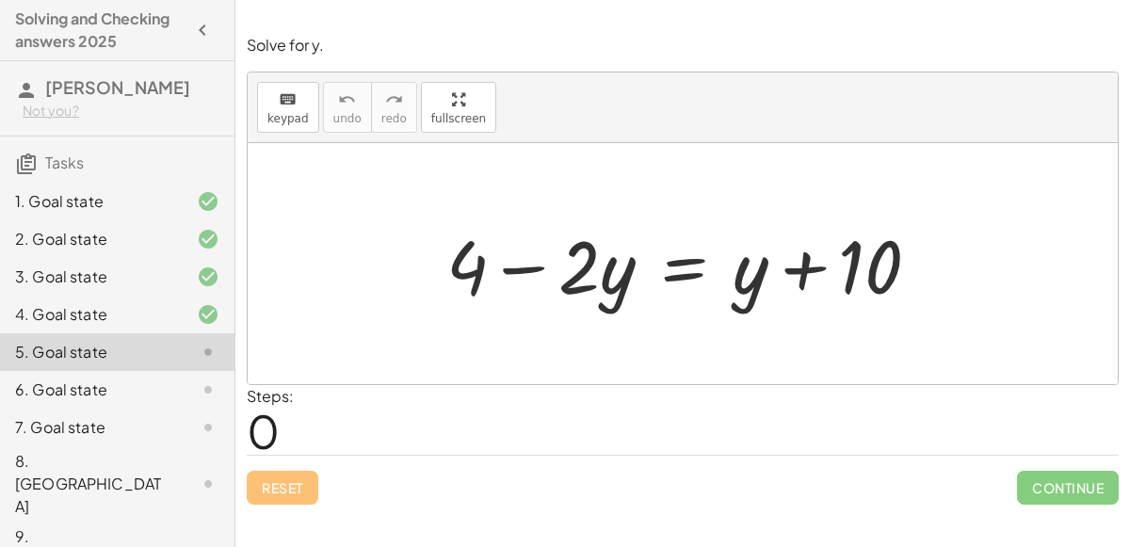
click at [680, 266] on div at bounding box center [690, 264] width 507 height 97
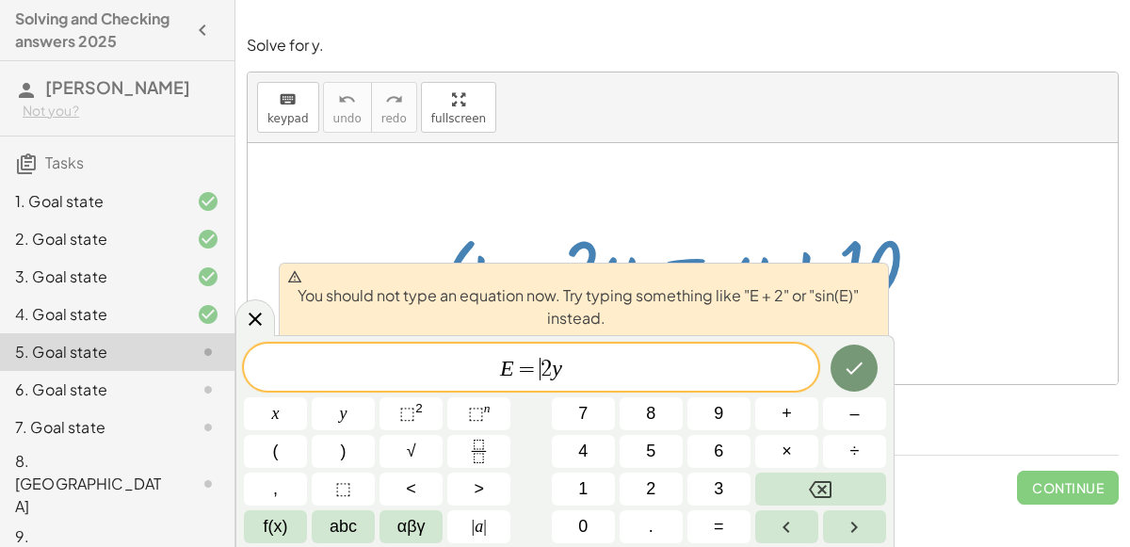
click at [536, 371] on span "=" at bounding box center [527, 369] width 27 height 23
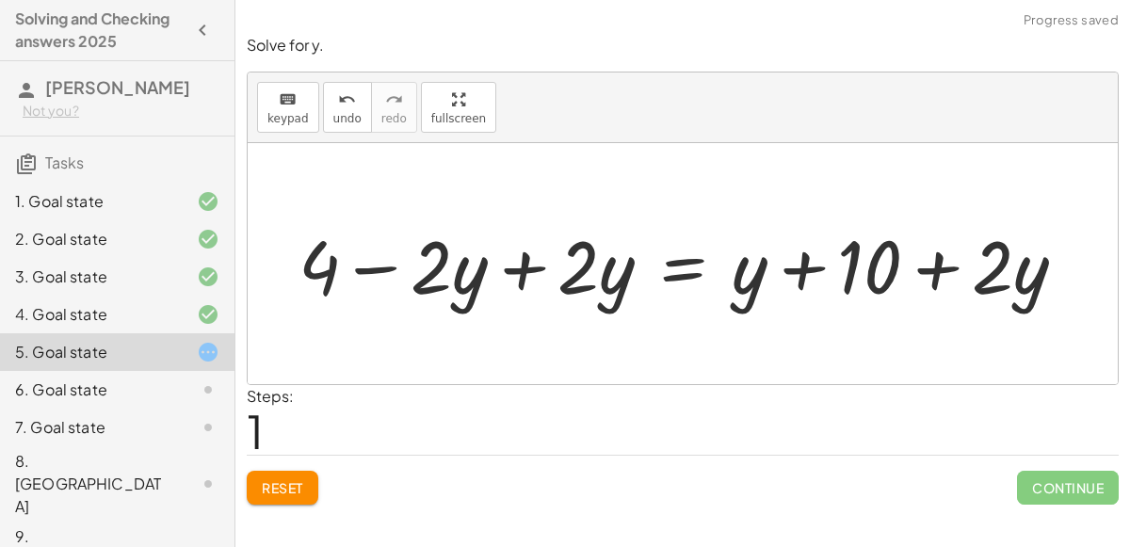
click at [522, 266] on div at bounding box center [689, 264] width 801 height 97
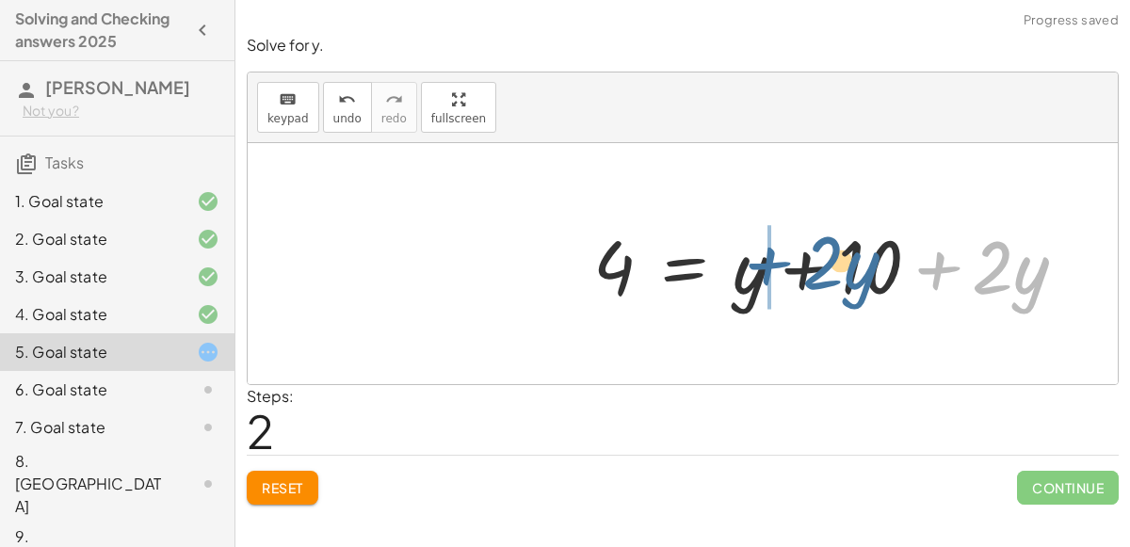
drag, startPoint x: 941, startPoint y: 267, endPoint x: 770, endPoint y: 263, distance: 171.4
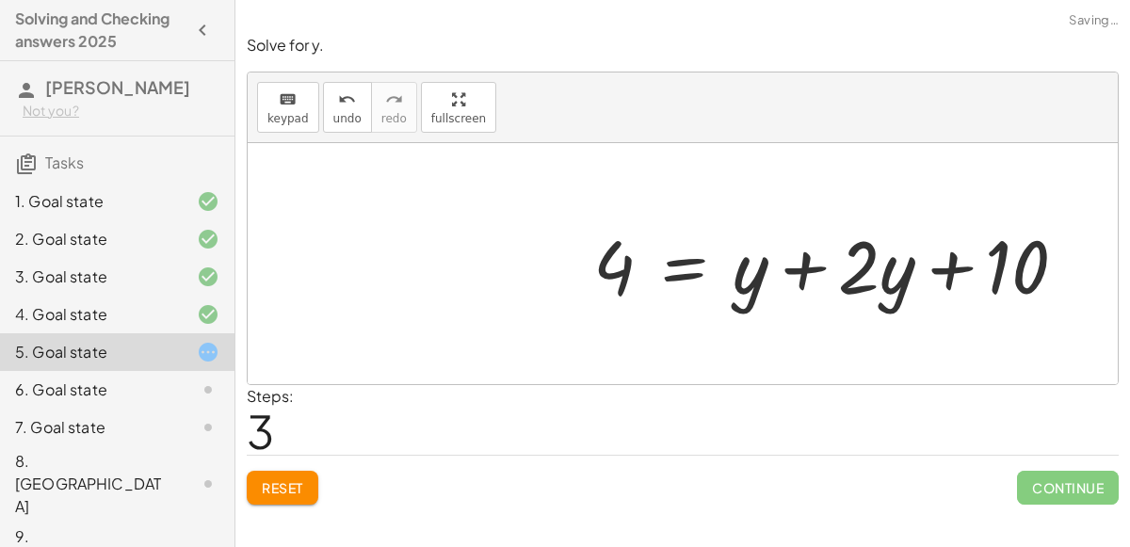
click at [793, 265] on div at bounding box center [837, 264] width 507 height 97
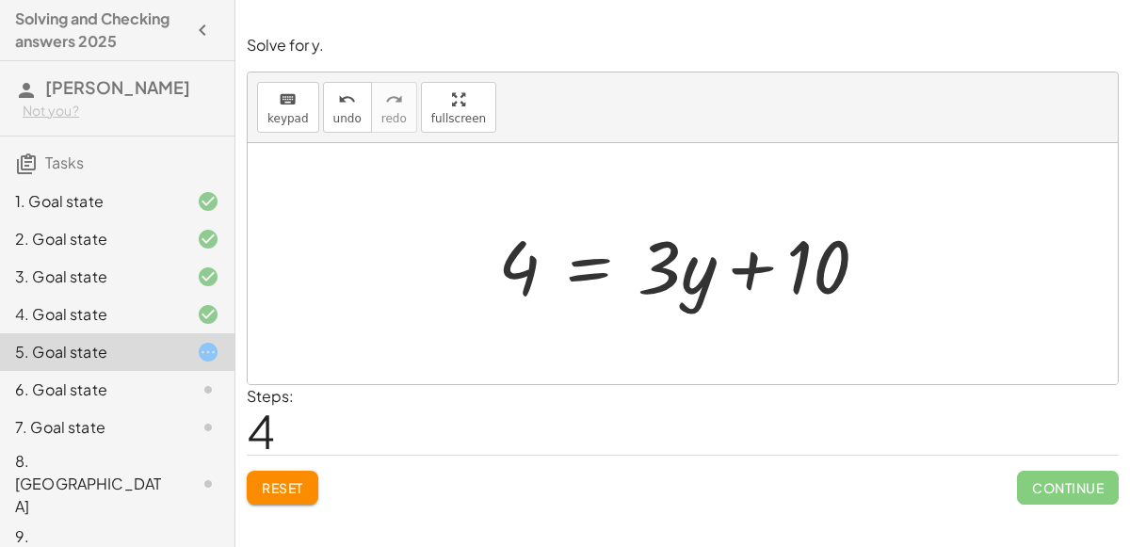
click at [585, 253] on div at bounding box center [690, 264] width 403 height 97
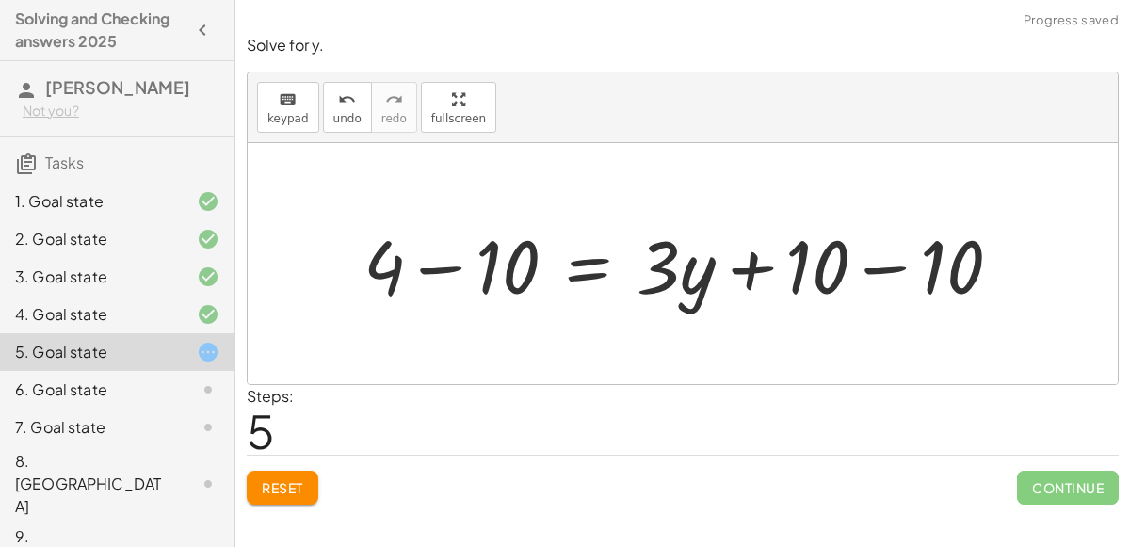
click at [449, 267] on div at bounding box center [689, 264] width 671 height 97
click at [863, 269] on div at bounding box center [740, 264] width 572 height 97
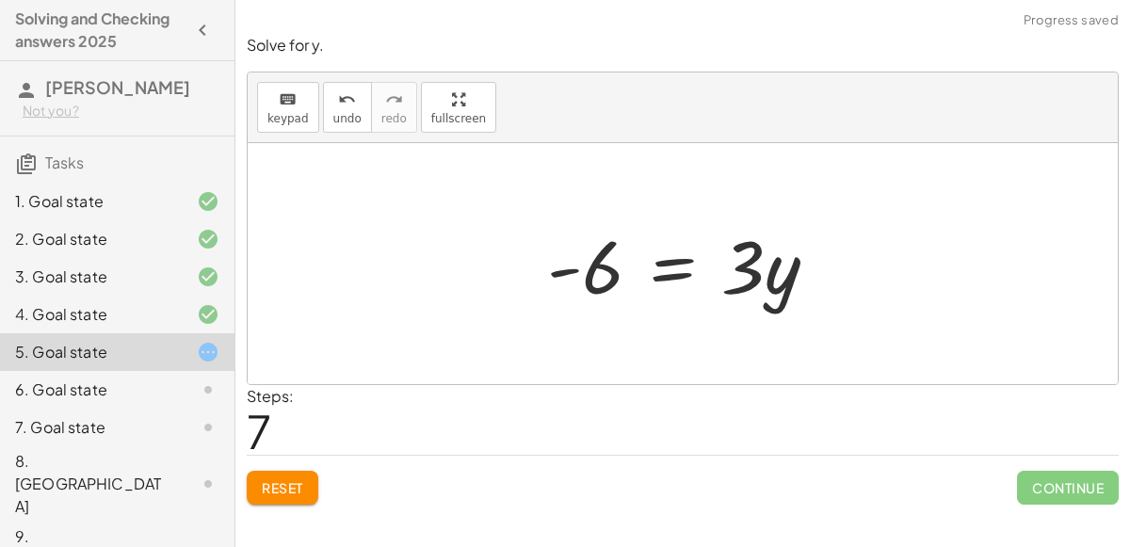
click at [678, 272] on div at bounding box center [690, 264] width 304 height 97
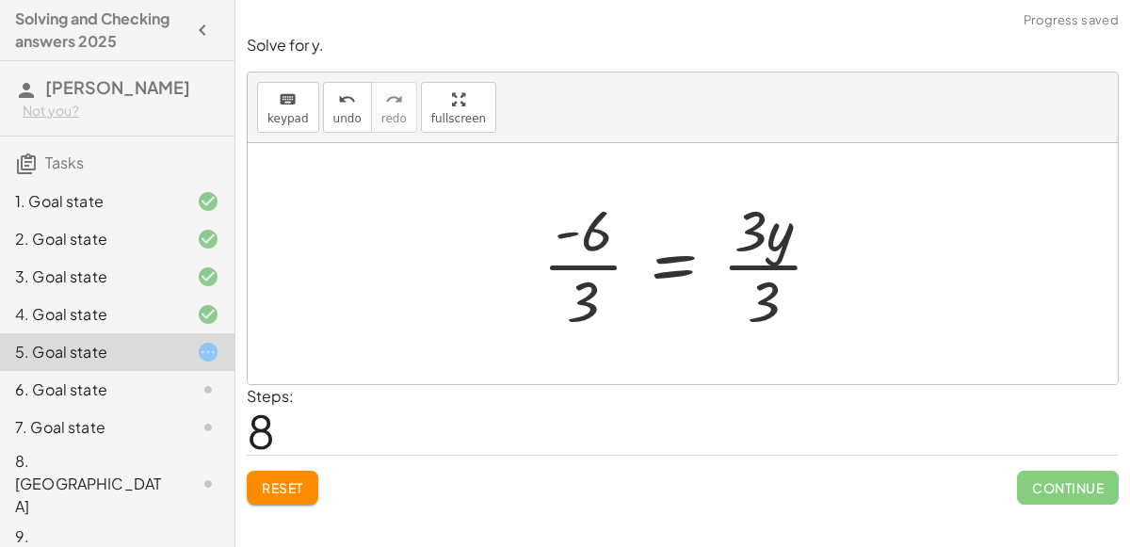
click at [608, 265] on div at bounding box center [690, 263] width 314 height 145
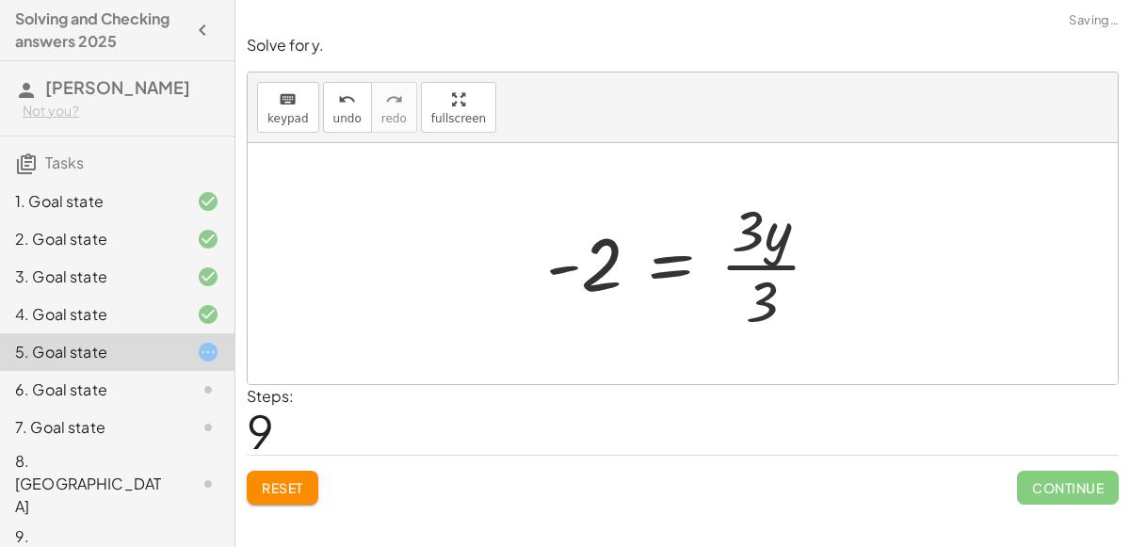
click at [752, 262] on div at bounding box center [691, 263] width 309 height 145
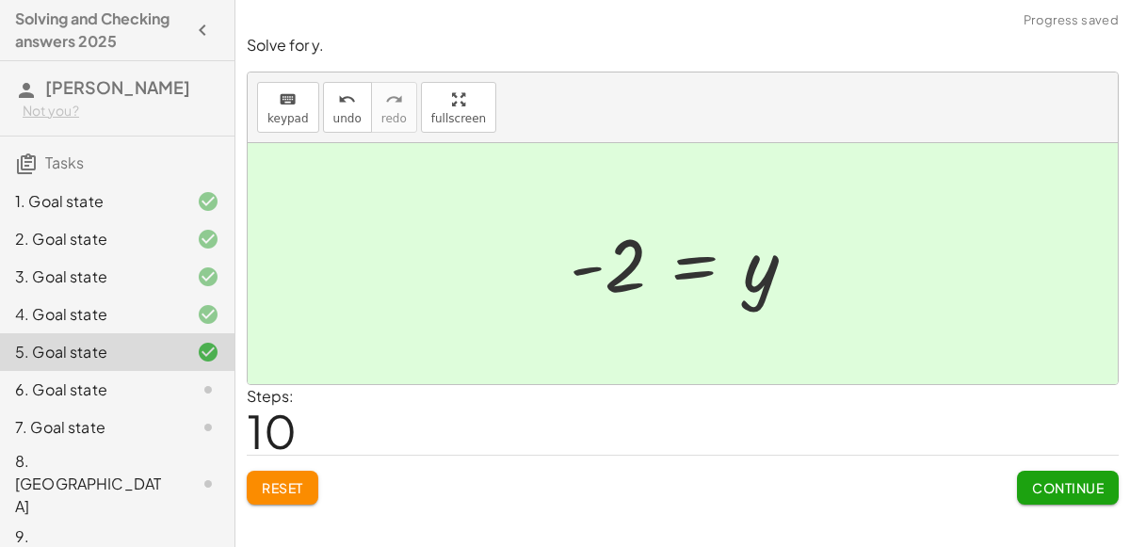
click at [1068, 484] on span "Continue" at bounding box center [1068, 487] width 72 height 17
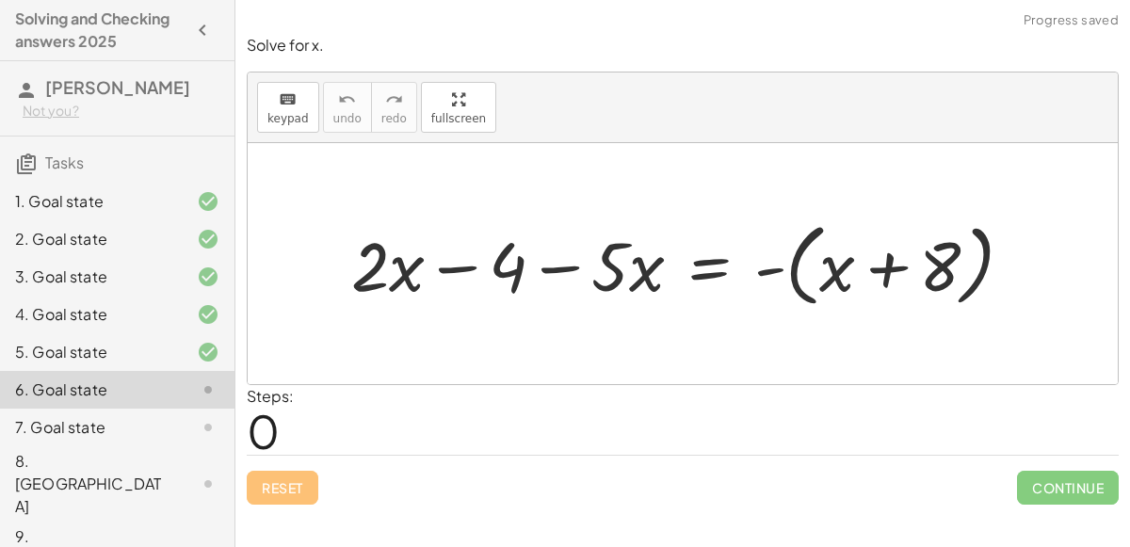
scroll to position [18, 0]
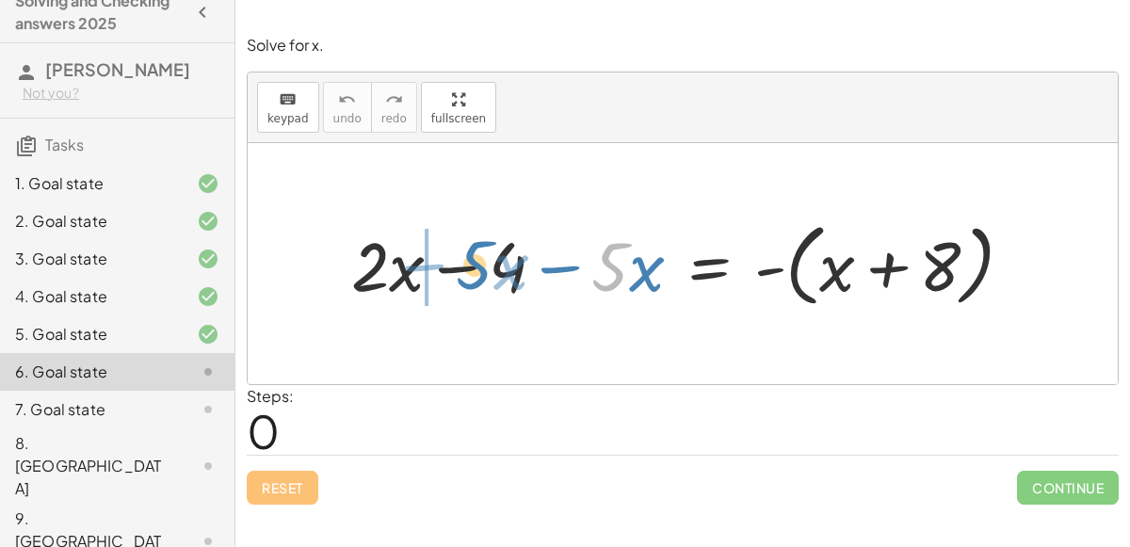
drag, startPoint x: 601, startPoint y: 265, endPoint x: 464, endPoint y: 263, distance: 136.5
click at [464, 263] on div at bounding box center [690, 264] width 696 height 100
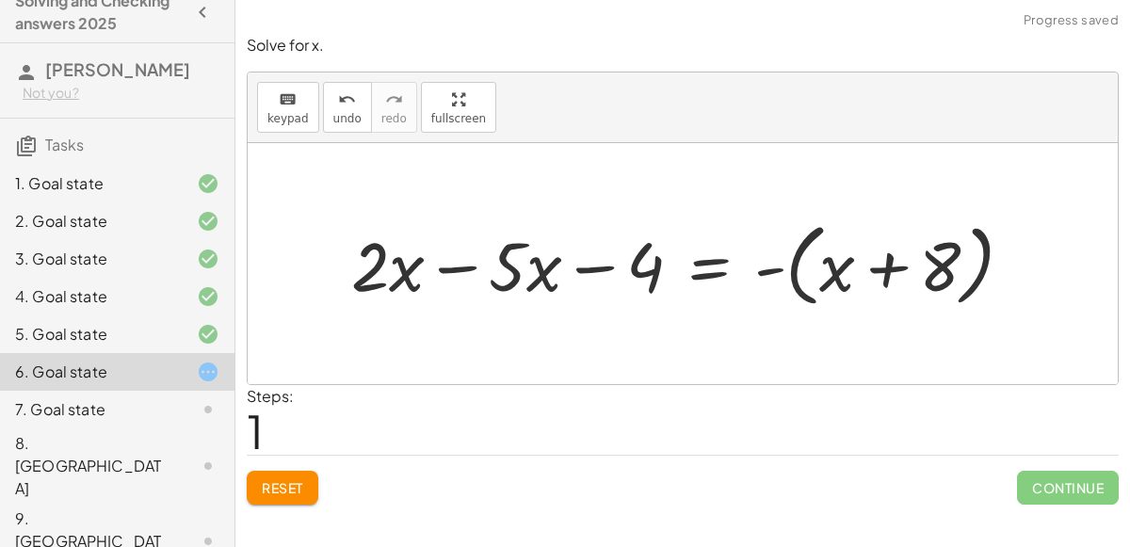
click at [445, 266] on div at bounding box center [690, 264] width 696 height 100
click at [800, 268] on div at bounding box center [720, 264] width 614 height 100
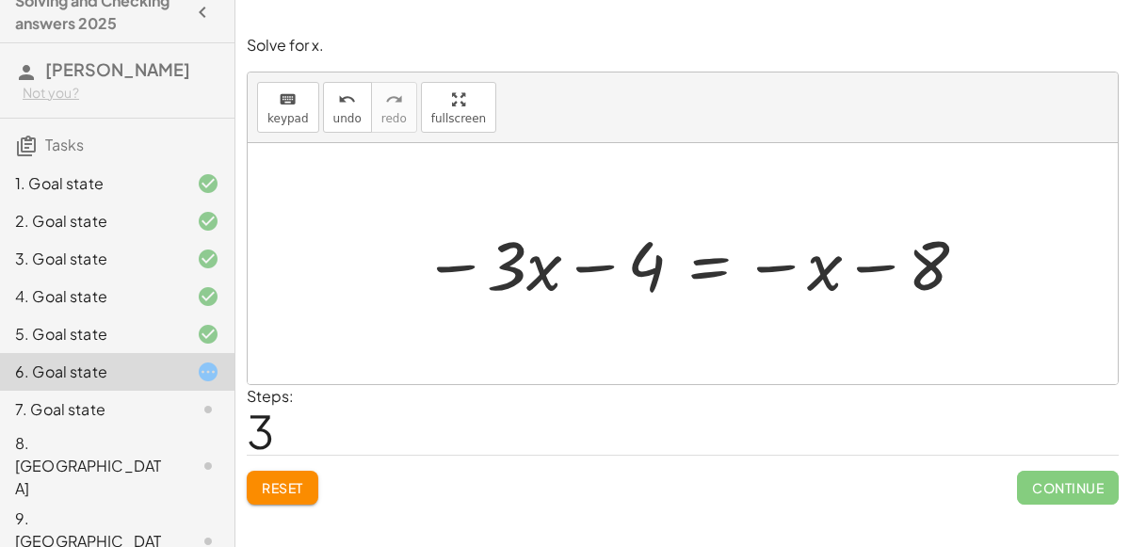
click at [719, 264] on div at bounding box center [696, 262] width 567 height 89
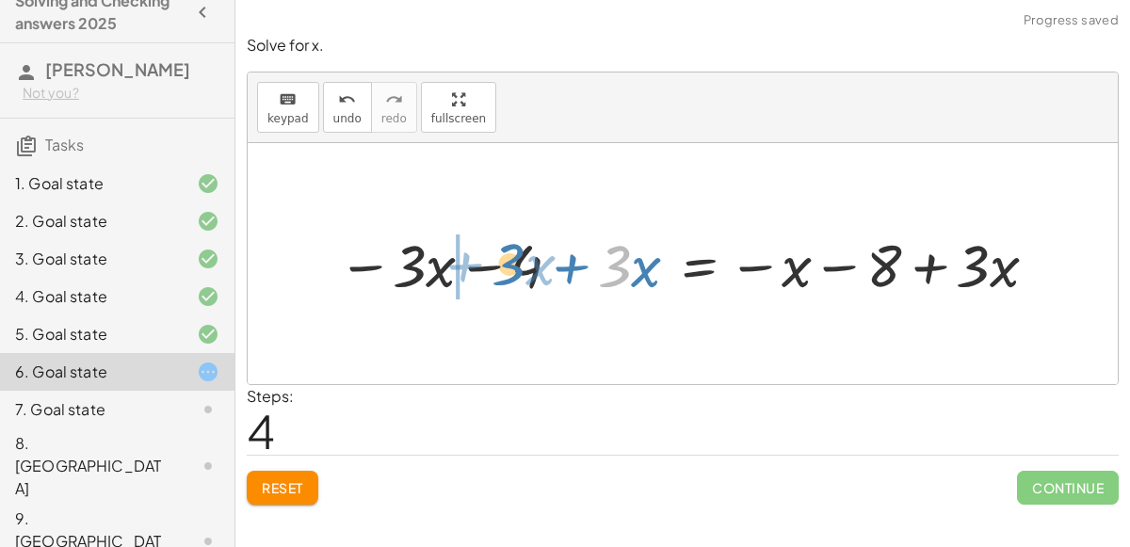
drag, startPoint x: 618, startPoint y: 258, endPoint x: 510, endPoint y: 257, distance: 107.3
click at [510, 257] on div at bounding box center [690, 263] width 723 height 77
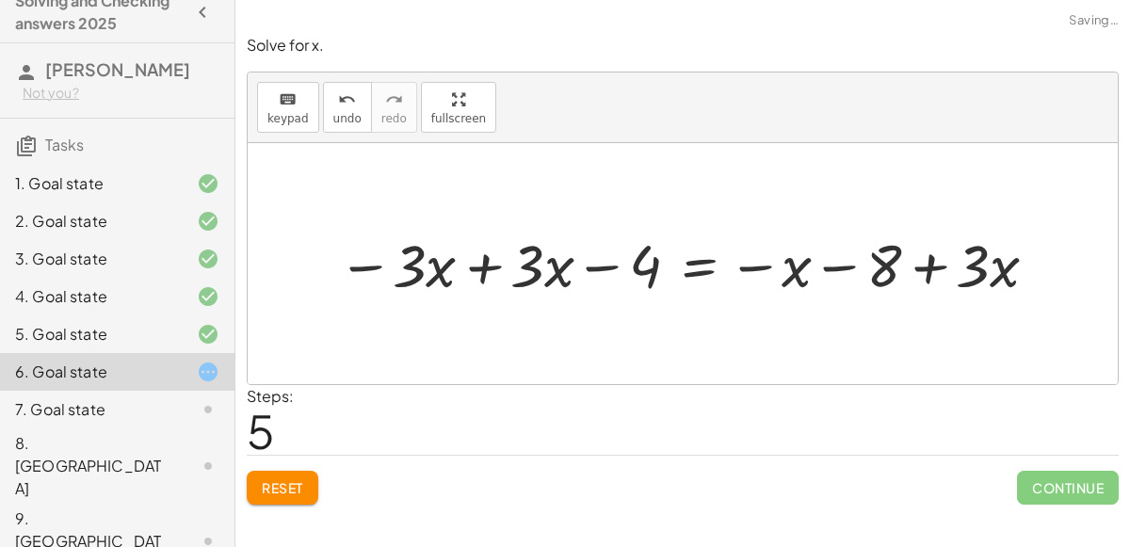
click at [476, 263] on div at bounding box center [690, 263] width 723 height 77
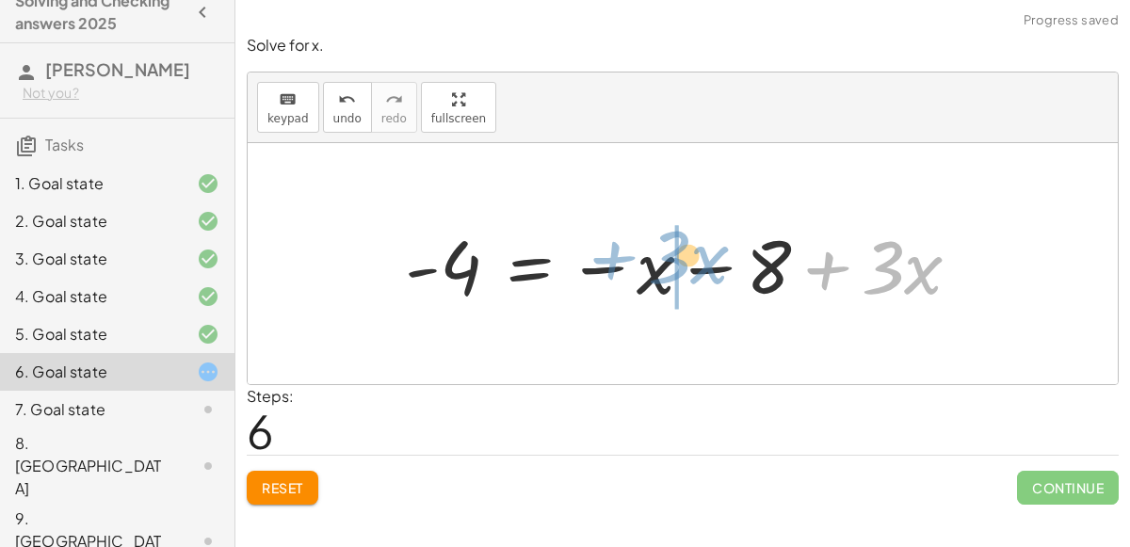
drag, startPoint x: 978, startPoint y: 264, endPoint x: 769, endPoint y: 254, distance: 209.2
click at [769, 254] on div at bounding box center [689, 264] width 589 height 97
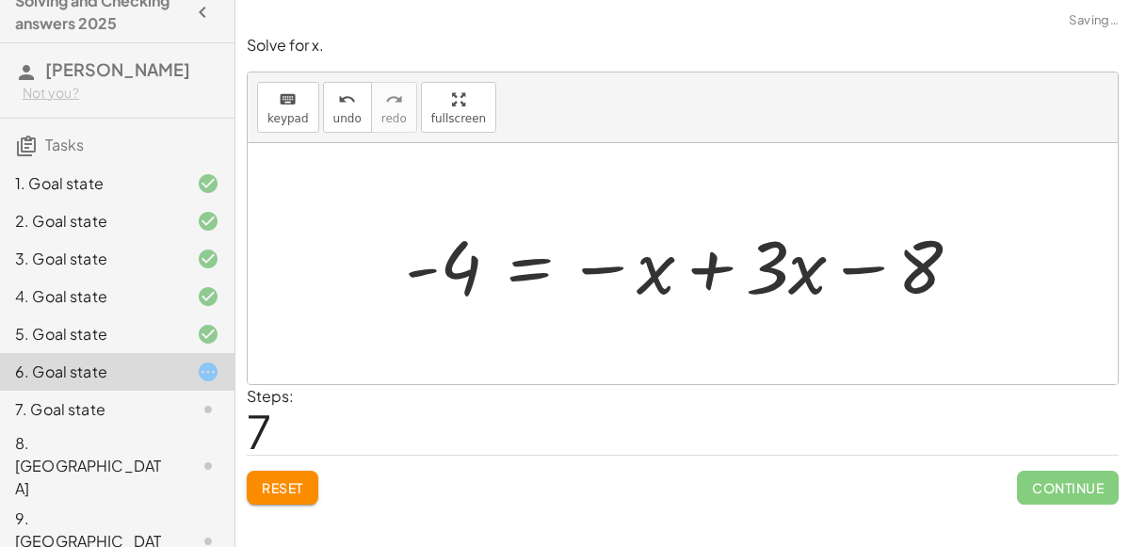
click at [719, 267] on div at bounding box center [689, 264] width 589 height 97
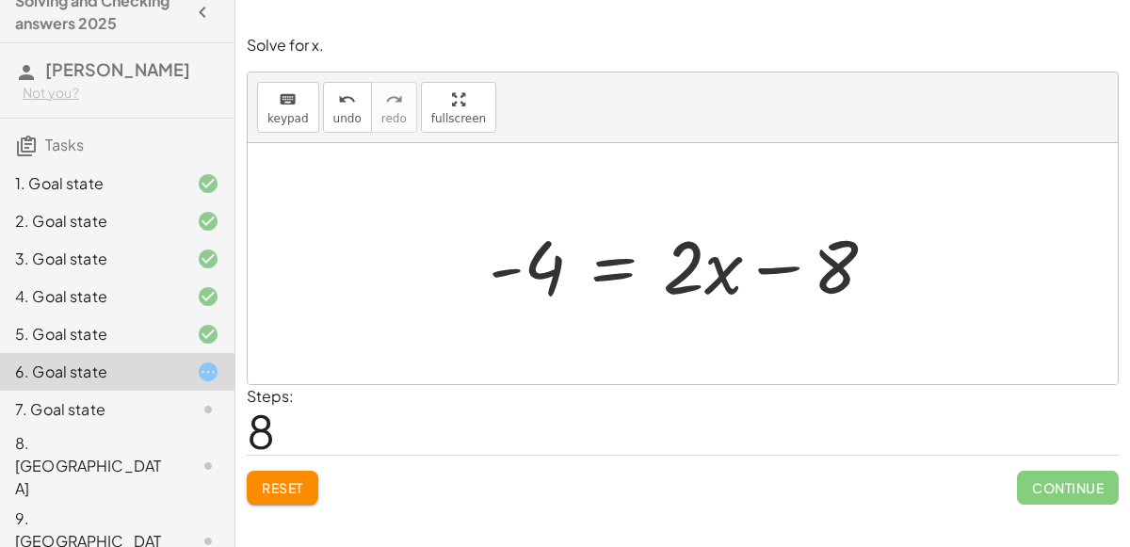
click at [613, 271] on div at bounding box center [690, 264] width 422 height 97
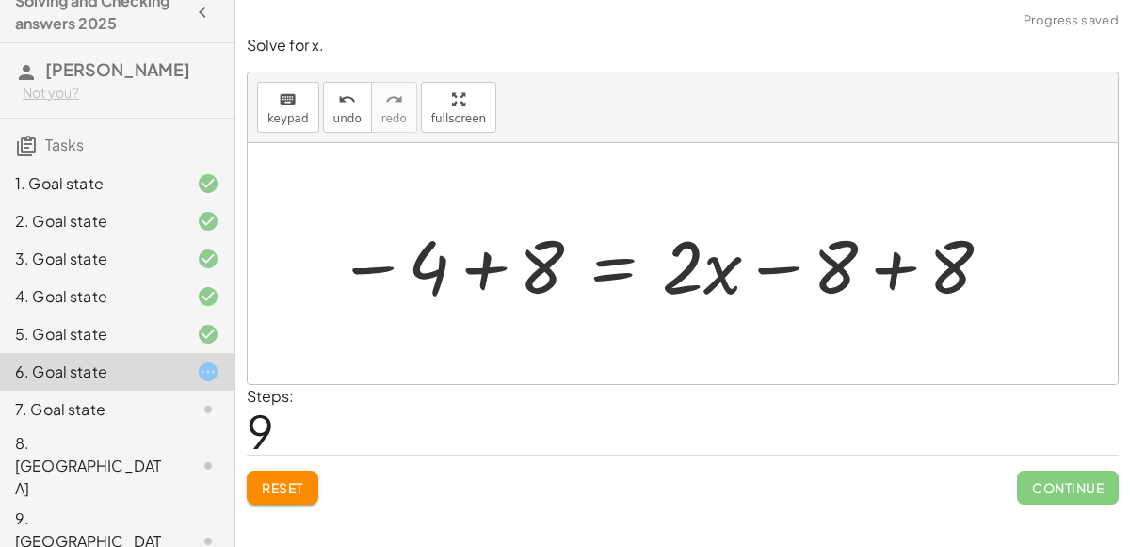
click at [486, 265] on div at bounding box center [666, 264] width 676 height 97
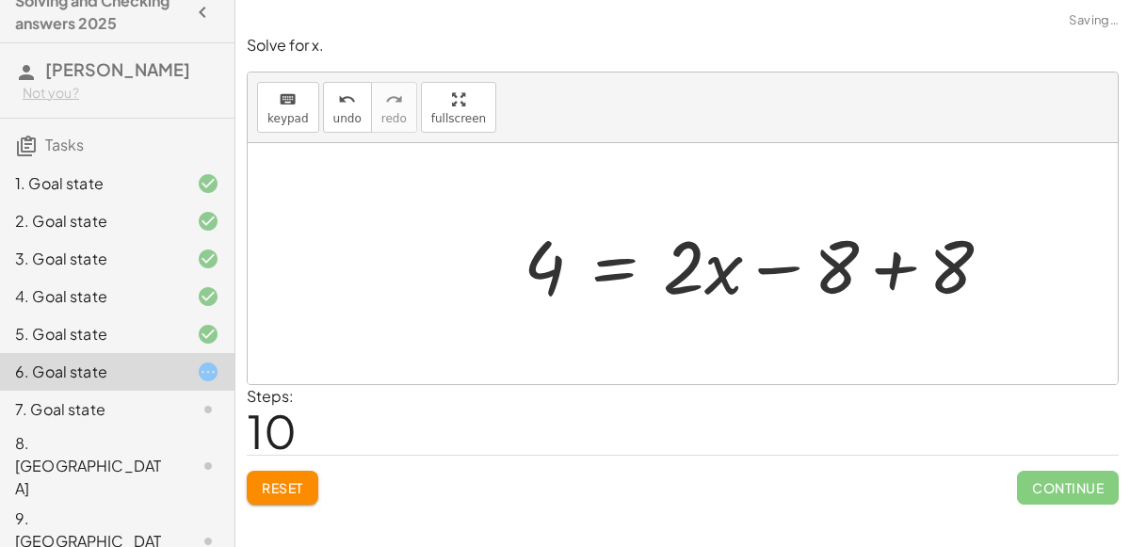
click at [887, 267] on div at bounding box center [765, 264] width 503 height 97
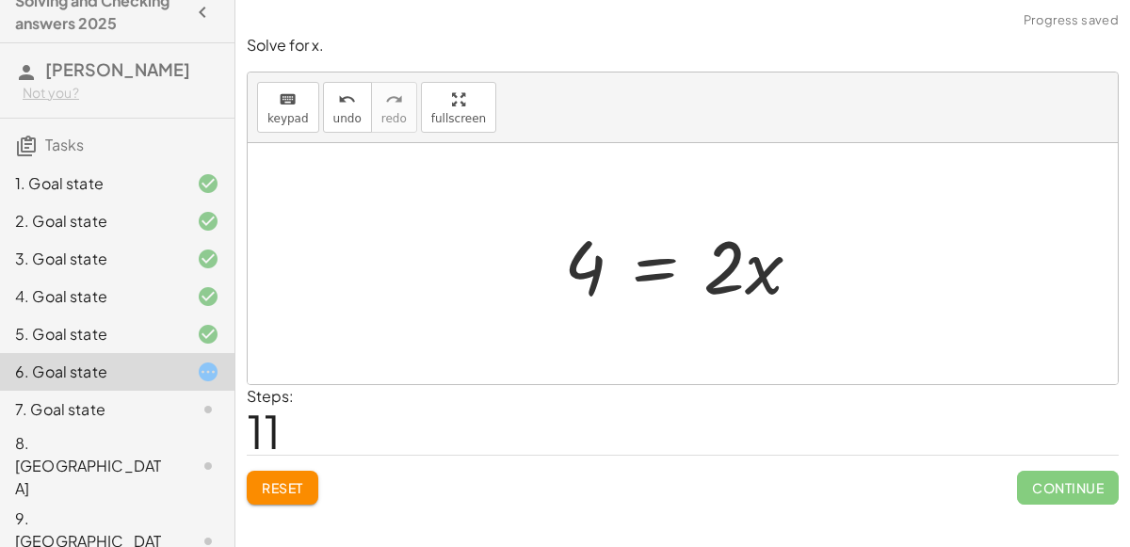
click at [650, 259] on div at bounding box center [690, 264] width 271 height 97
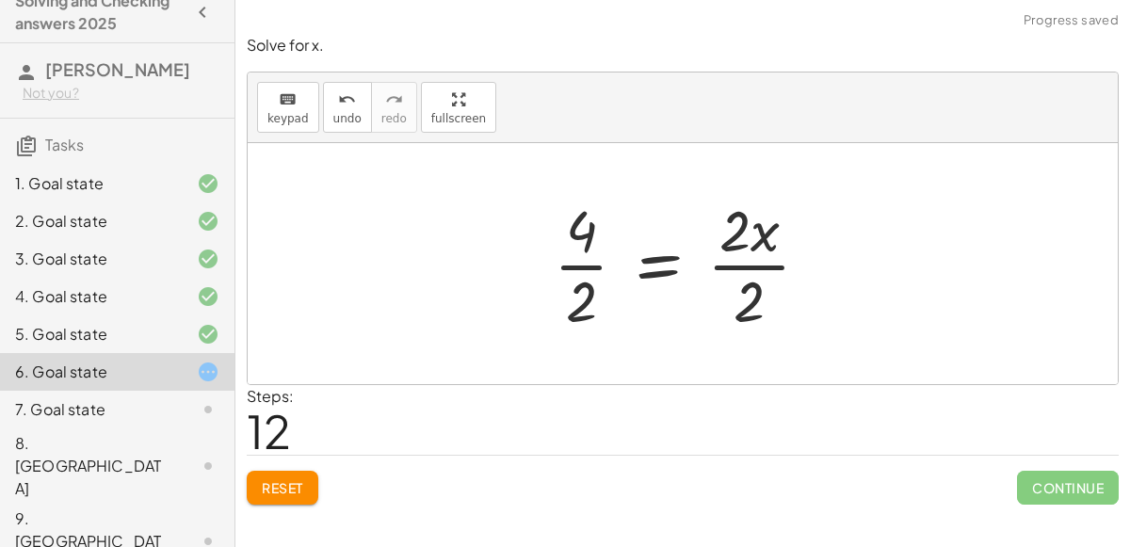
click at [754, 261] on div at bounding box center [689, 263] width 290 height 145
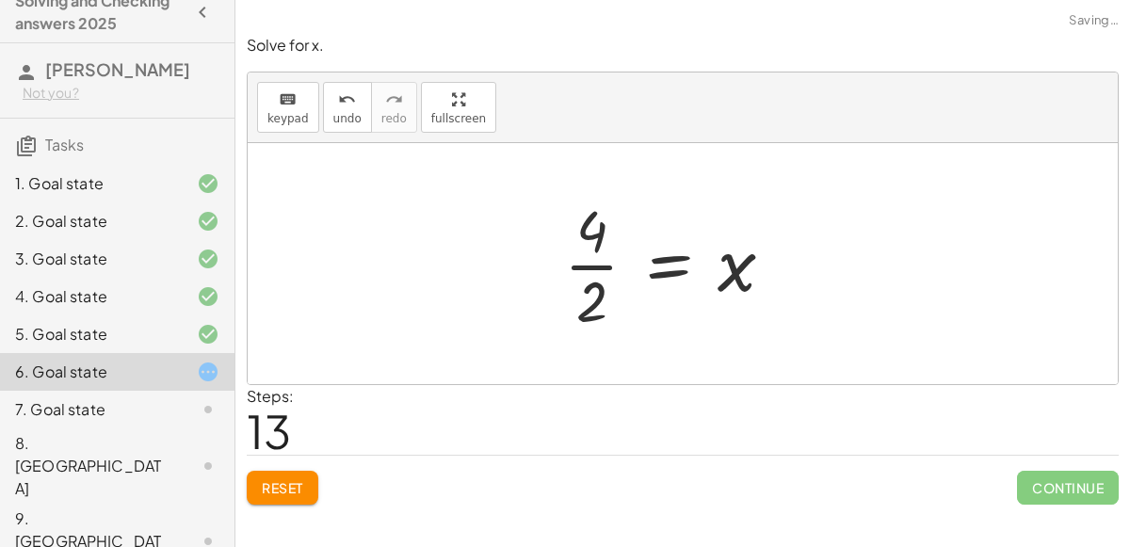
click at [576, 263] on div at bounding box center [677, 263] width 244 height 145
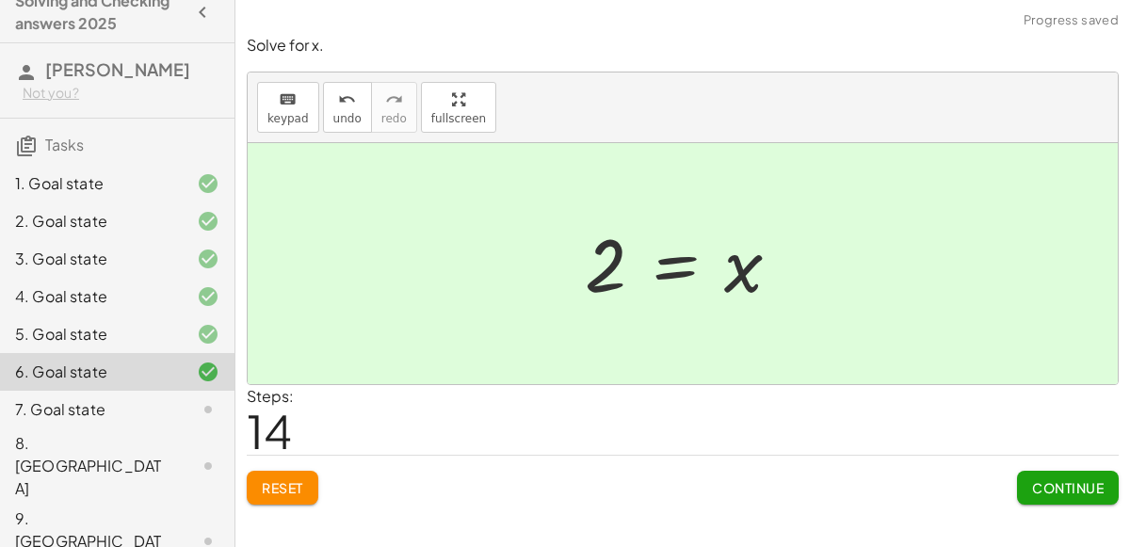
click at [1095, 494] on button "Continue" at bounding box center [1068, 488] width 102 height 34
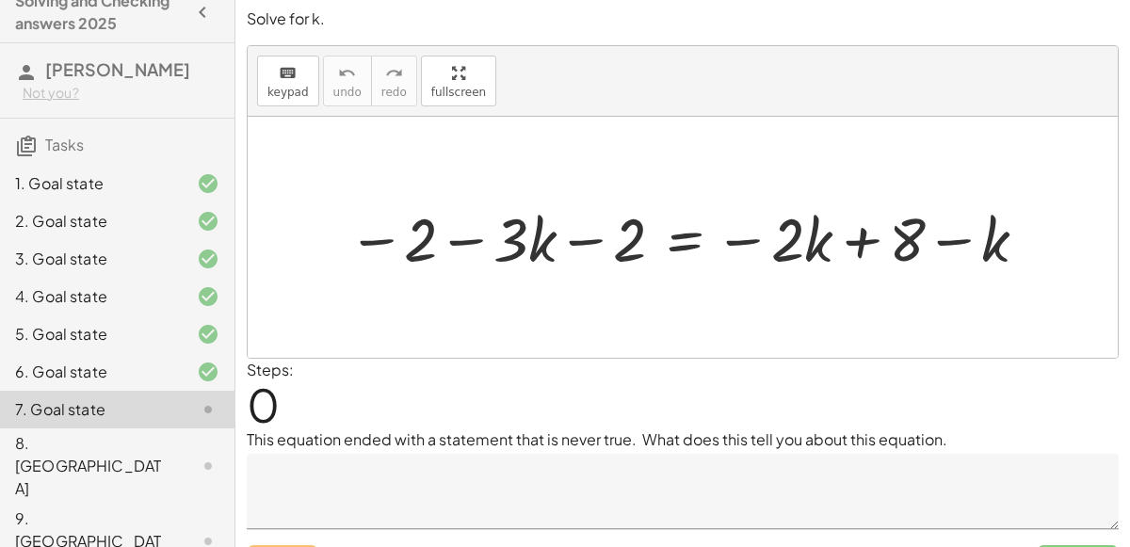
scroll to position [0, 0]
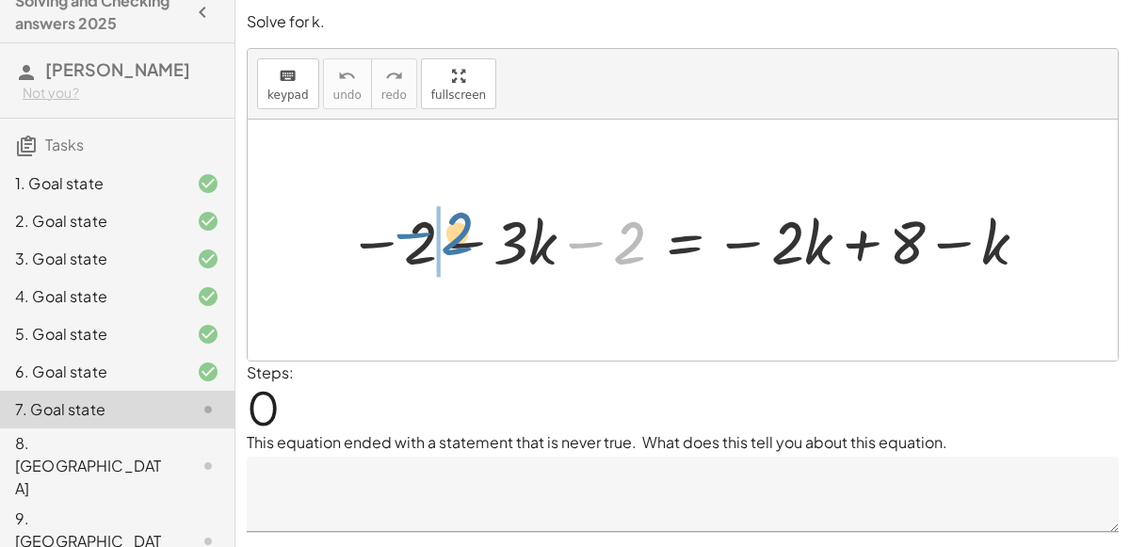
drag, startPoint x: 594, startPoint y: 240, endPoint x: 420, endPoint y: 230, distance: 174.5
click at [421, 231] on div at bounding box center [690, 240] width 704 height 79
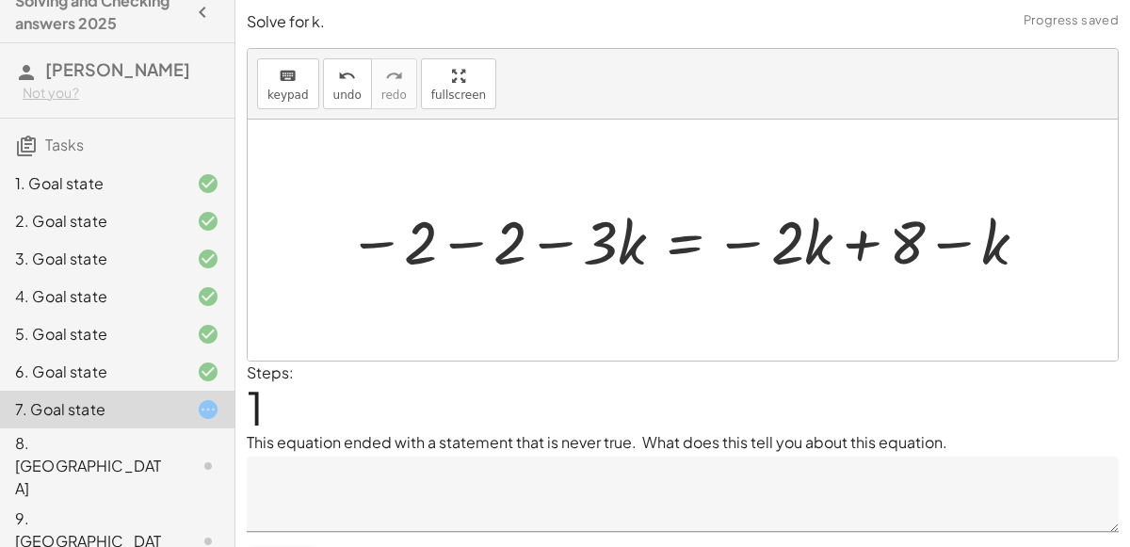
click at [458, 241] on div at bounding box center [690, 240] width 704 height 79
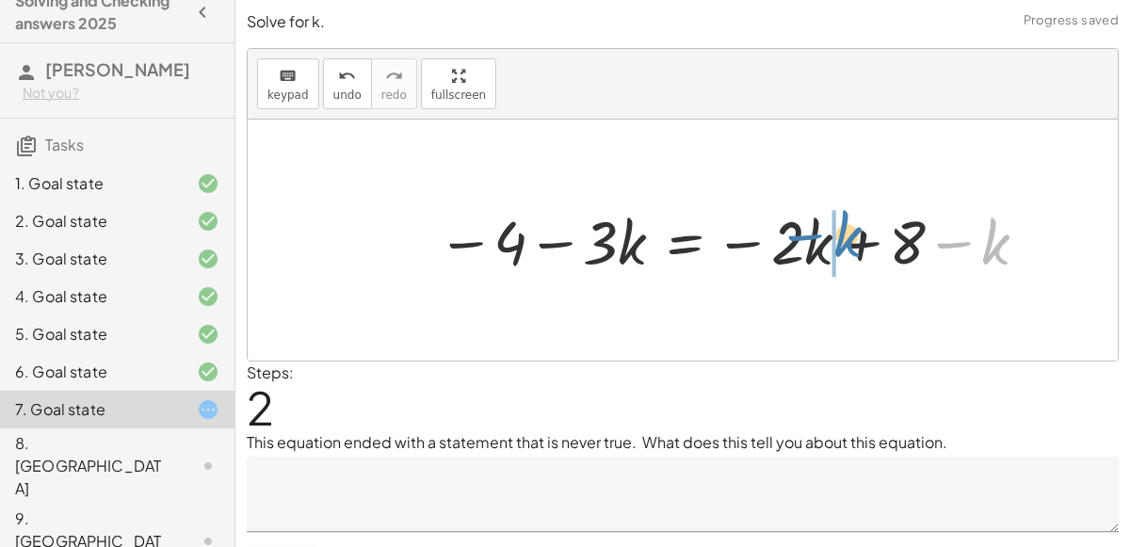
drag, startPoint x: 993, startPoint y: 238, endPoint x: 843, endPoint y: 231, distance: 150.8
click at [843, 231] on div at bounding box center [734, 240] width 615 height 79
click at [854, 244] on div at bounding box center [734, 240] width 615 height 79
click at [672, 246] on div at bounding box center [692, 240] width 531 height 79
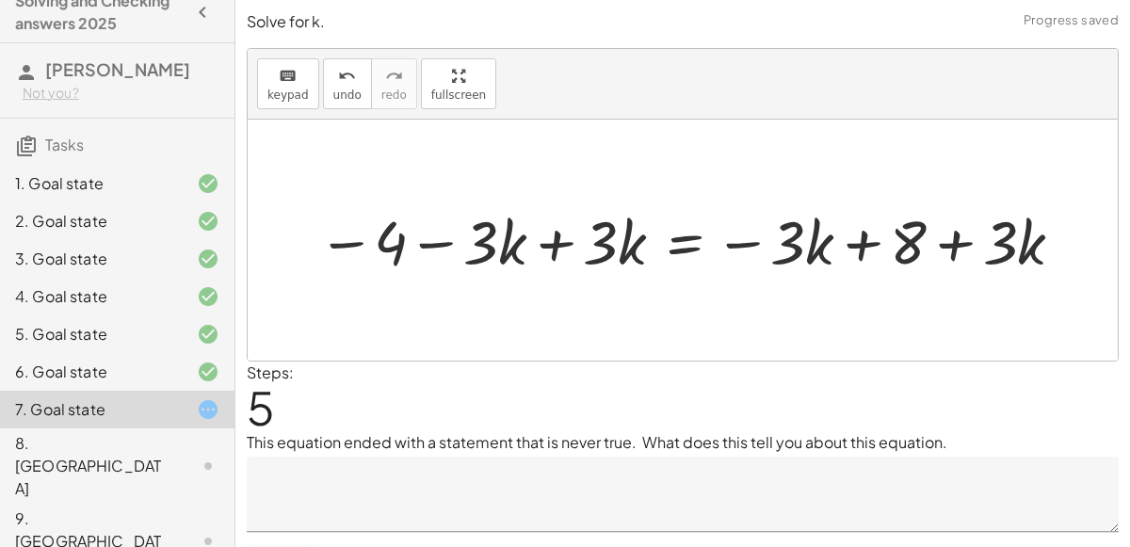
click at [557, 249] on div at bounding box center [693, 240] width 770 height 79
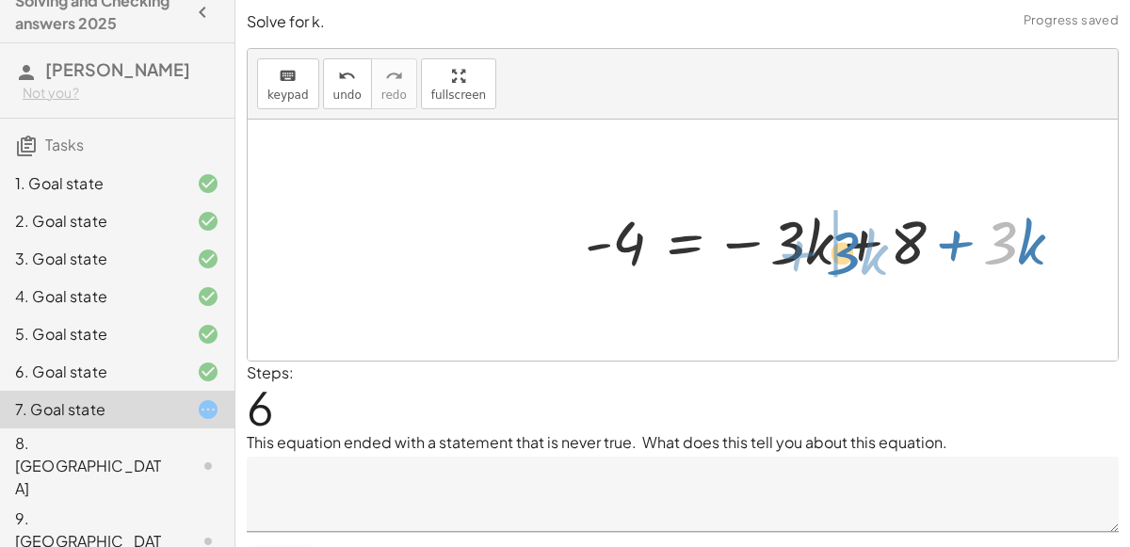
drag, startPoint x: 998, startPoint y: 249, endPoint x: 841, endPoint y: 258, distance: 157.5
click at [842, 258] on div at bounding box center [831, 240] width 512 height 79
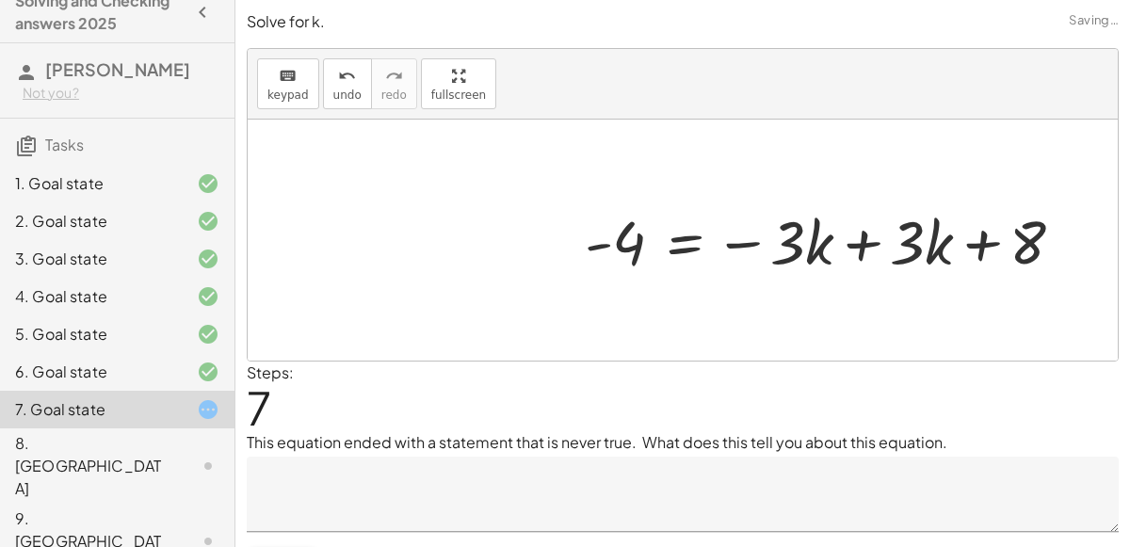
click at [864, 245] on div at bounding box center [831, 240] width 512 height 79
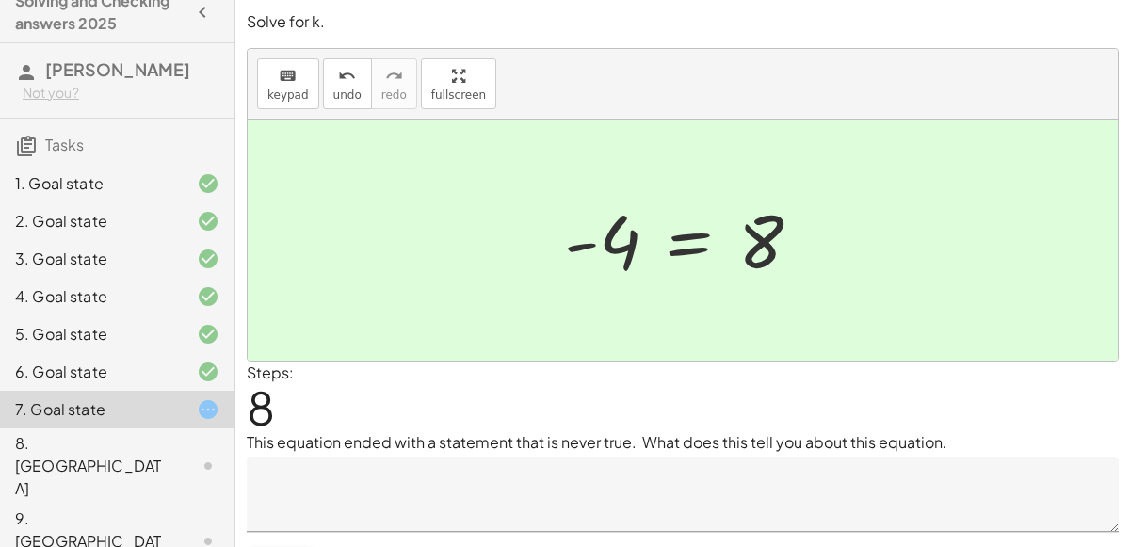
click at [403, 468] on textarea at bounding box center [683, 494] width 872 height 75
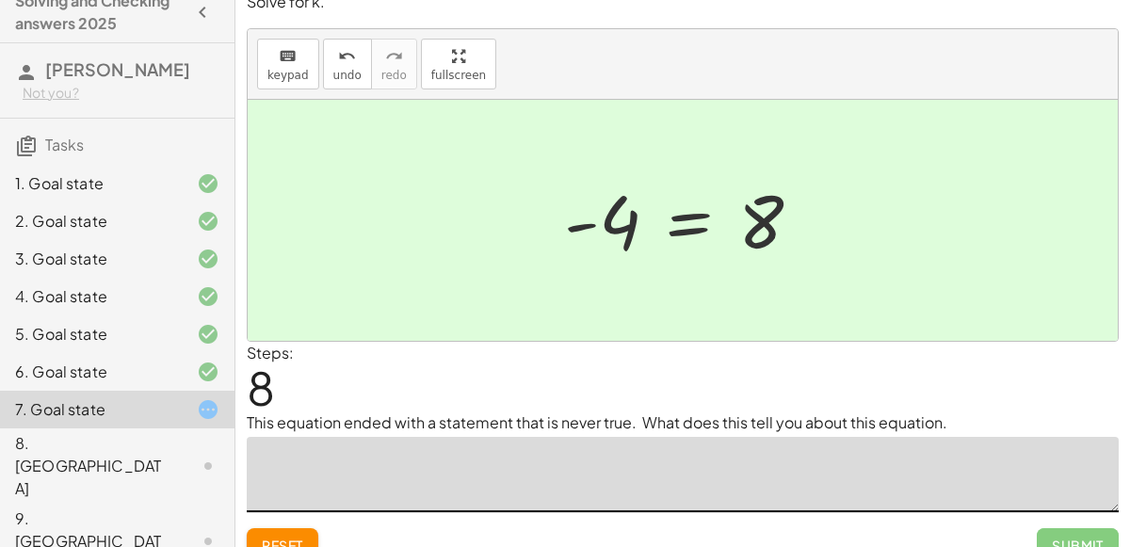
scroll to position [43, 0]
